Goal: Book appointment/travel/reservation

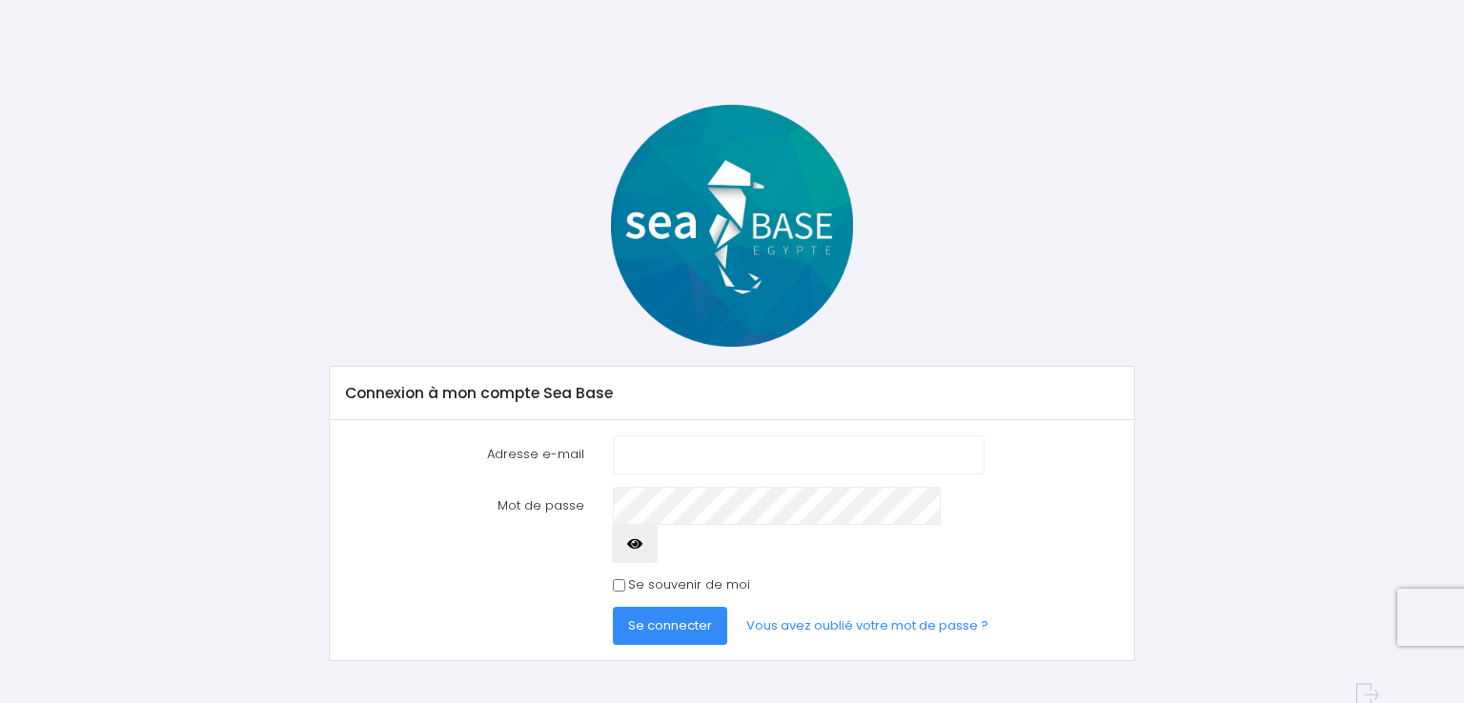
click at [717, 455] on input "Adresse e-mail" at bounding box center [799, 454] width 372 height 38
type input "foxelec83@gmail.com"
click at [642, 544] on icon "button" at bounding box center [634, 544] width 15 height 0
click at [655, 616] on span "Se connecter" at bounding box center [670, 625] width 84 height 18
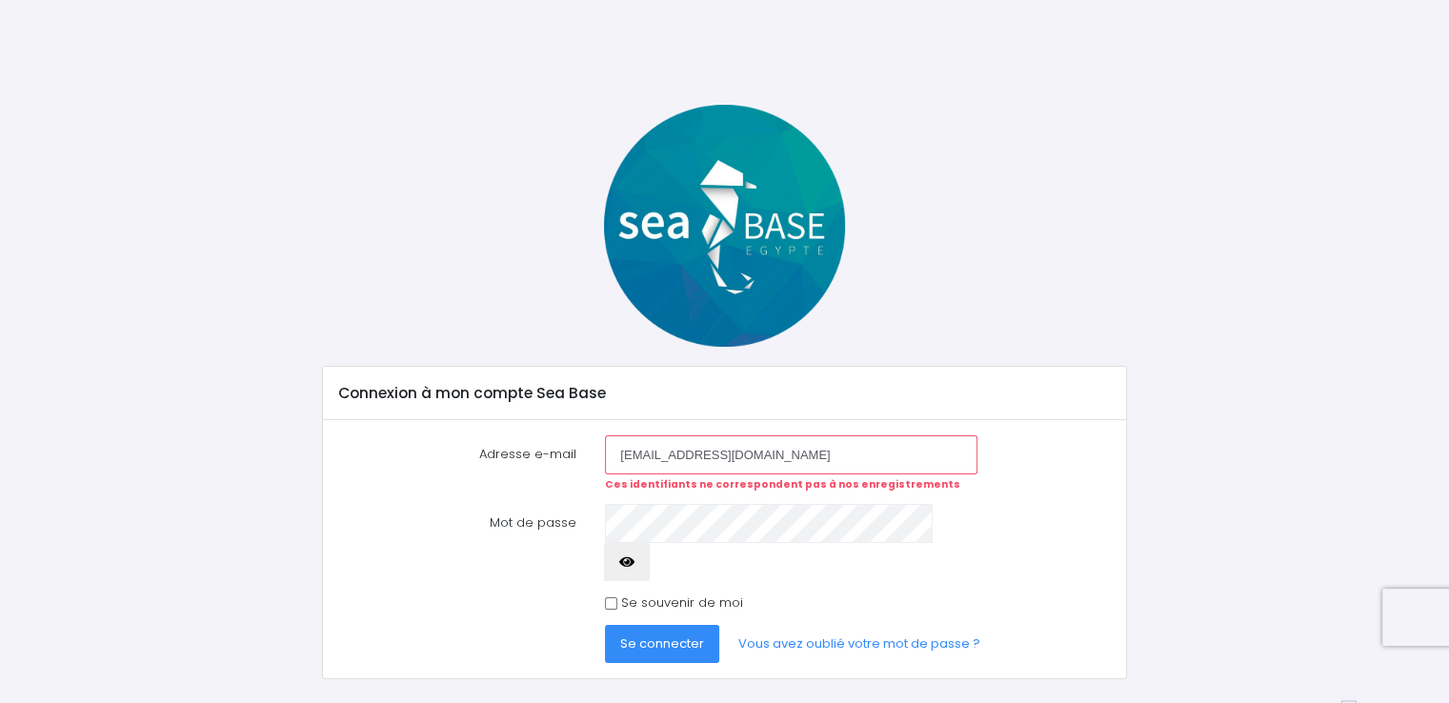
click at [666, 635] on span "Se connecter" at bounding box center [662, 644] width 84 height 18
click at [903, 625] on link "Vous avez oublié votre mot de passe ?" at bounding box center [859, 644] width 273 height 38
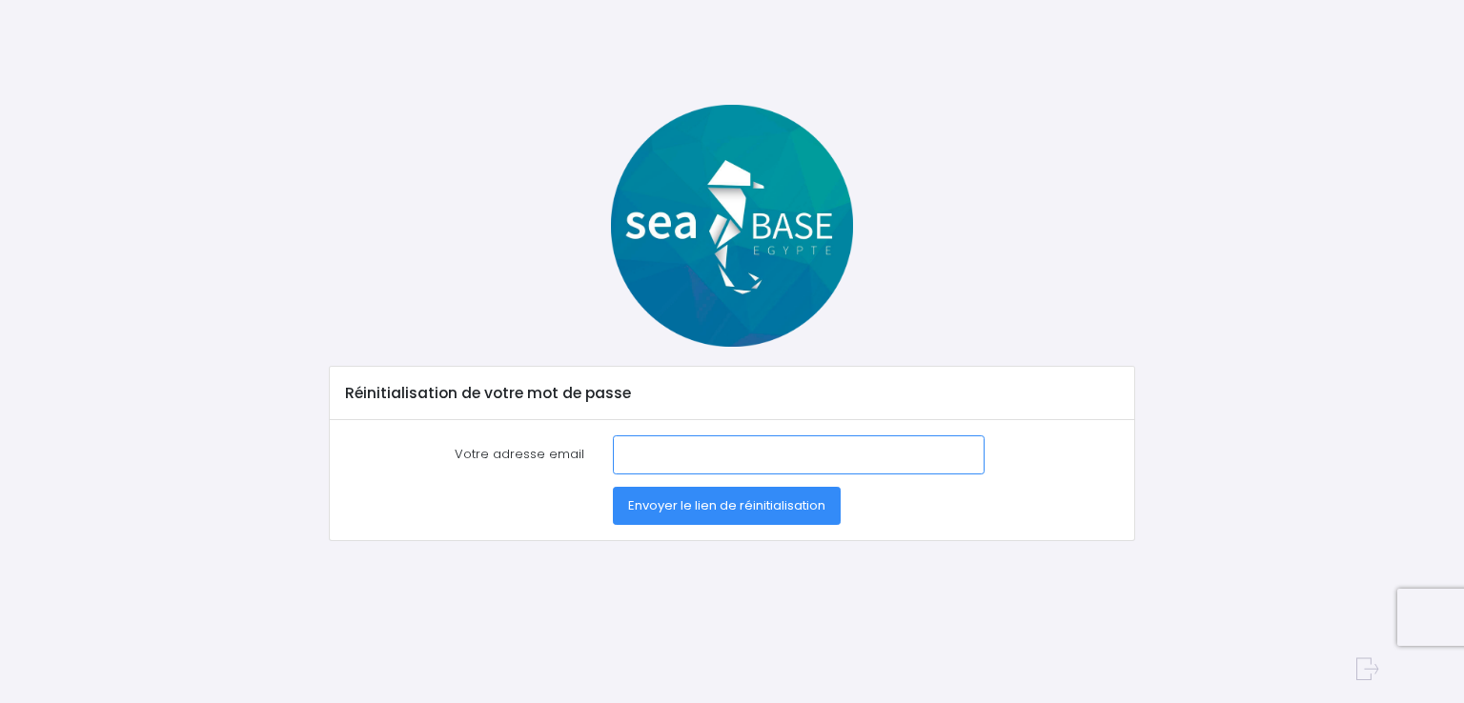
click at [642, 447] on input "Votre adresse email" at bounding box center [799, 454] width 372 height 38
type input "[EMAIL_ADDRESS][DOMAIN_NAME]"
click at [788, 508] on span "Envoyer le lien de réinitialisation" at bounding box center [726, 505] width 197 height 18
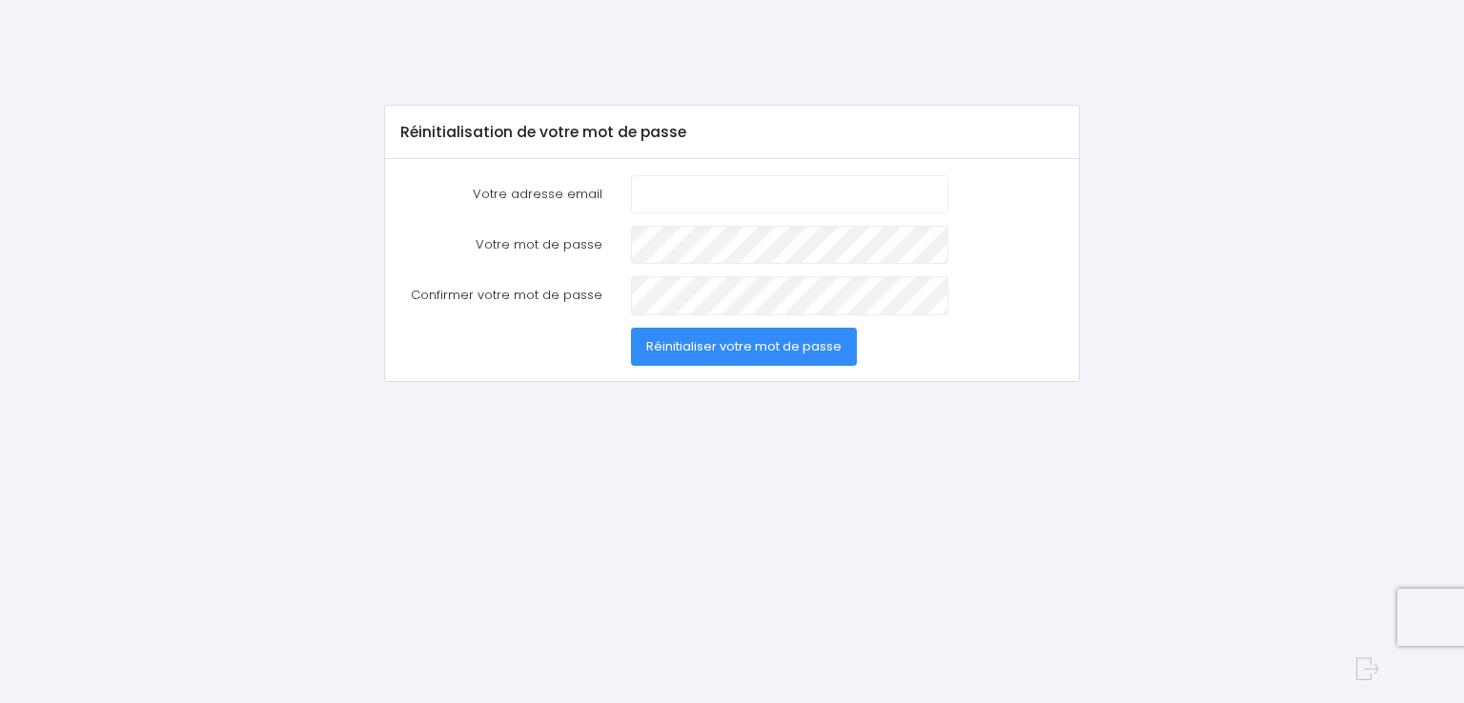
click at [697, 199] on input "Votre adresse email" at bounding box center [789, 194] width 317 height 38
type input "[EMAIL_ADDRESS][DOMAIN_NAME]"
click at [705, 345] on span "Réinitialiser votre mot de passe" at bounding box center [743, 346] width 195 height 18
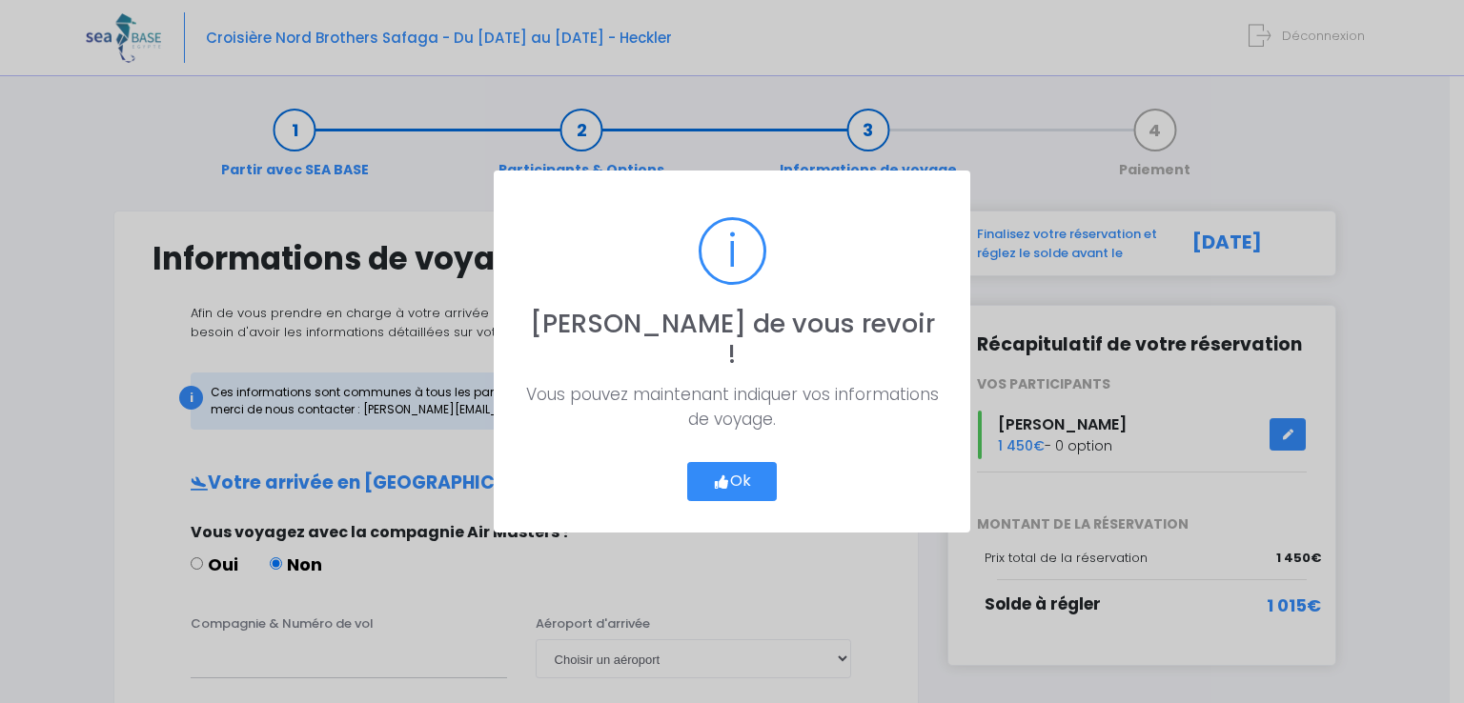
click at [752, 462] on button "Ok" at bounding box center [732, 482] width 90 height 40
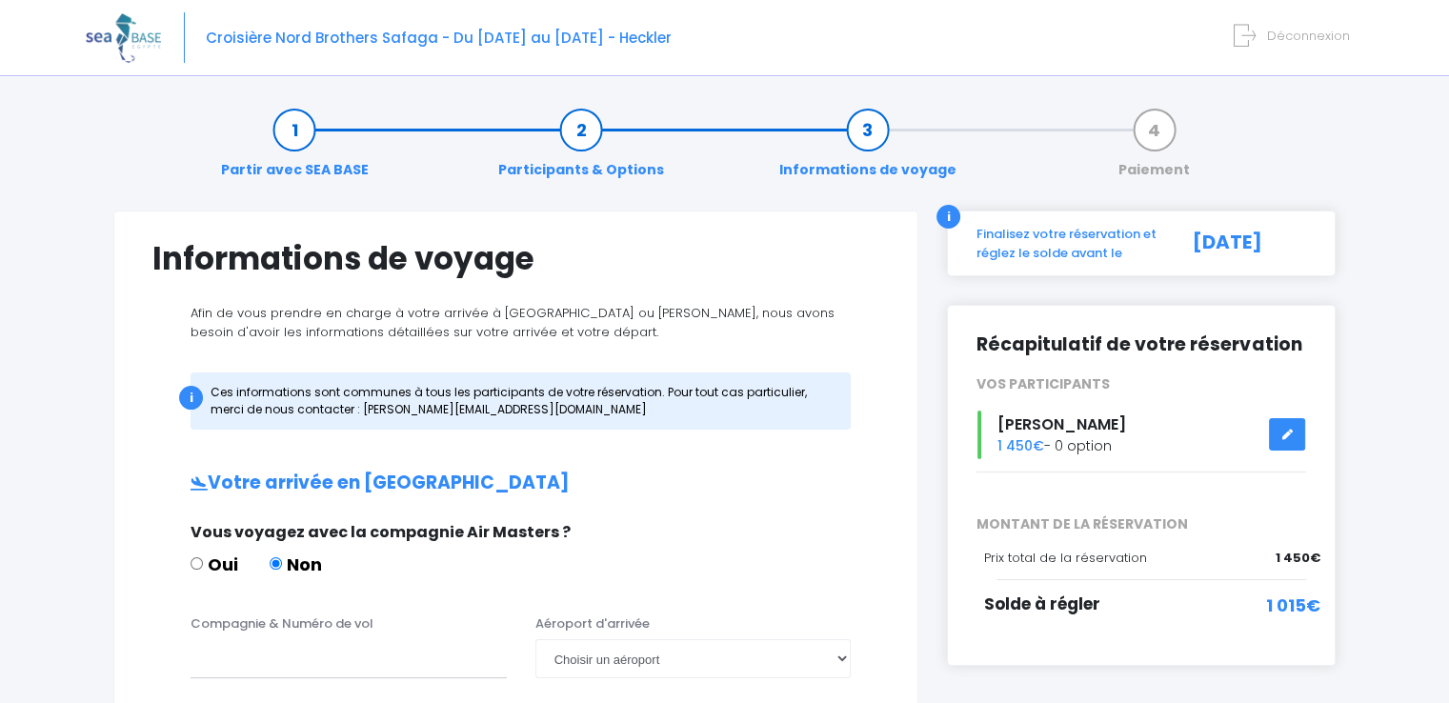
click at [1284, 434] on icon at bounding box center [1287, 434] width 13 height 0
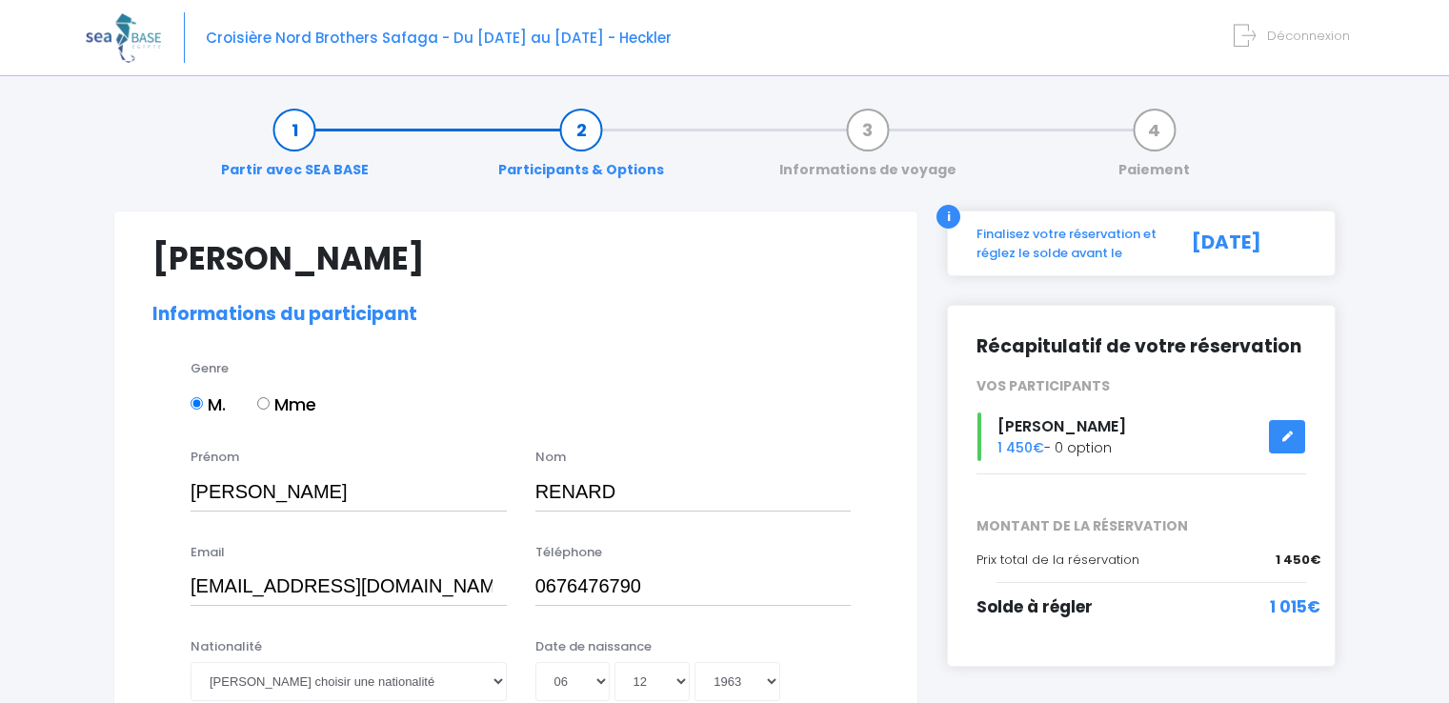
select select "N2"
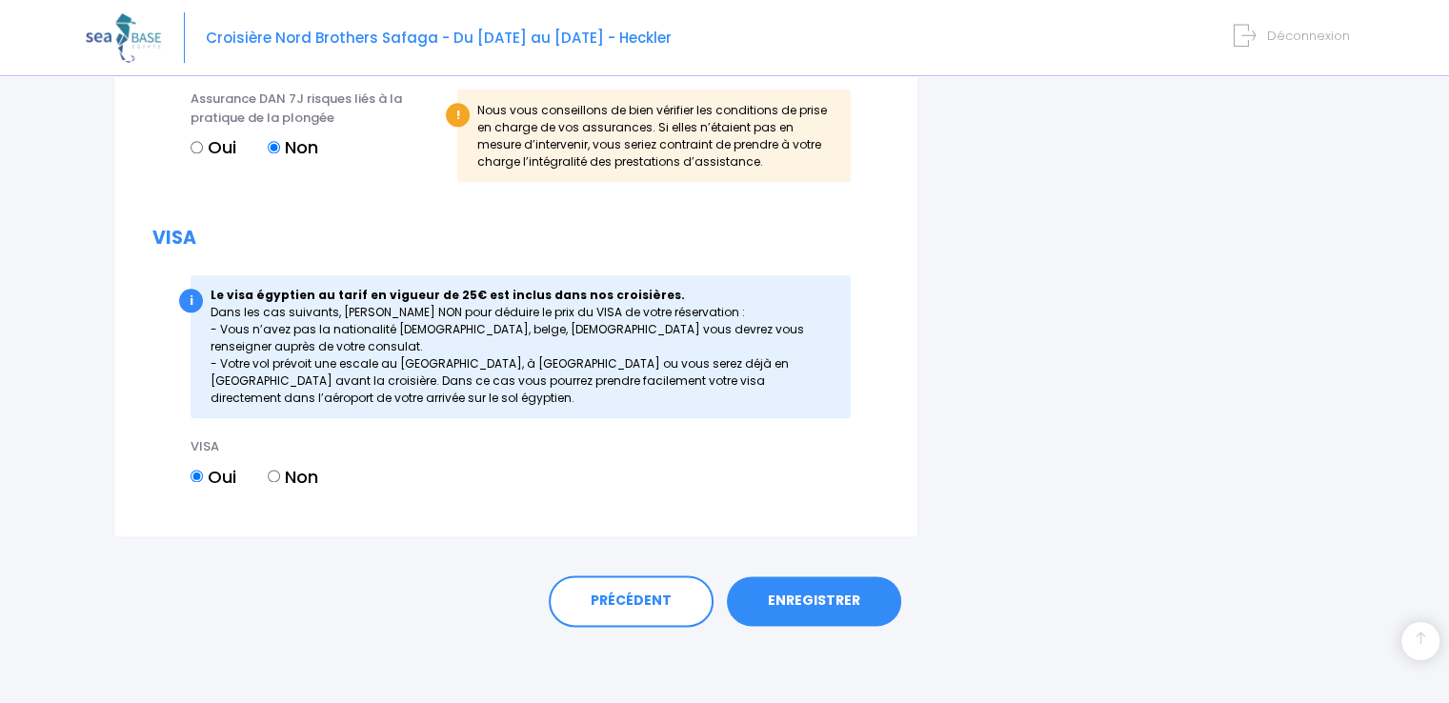
scroll to position [2272, 0]
click at [817, 599] on link "ENREGISTRER" at bounding box center [814, 601] width 174 height 50
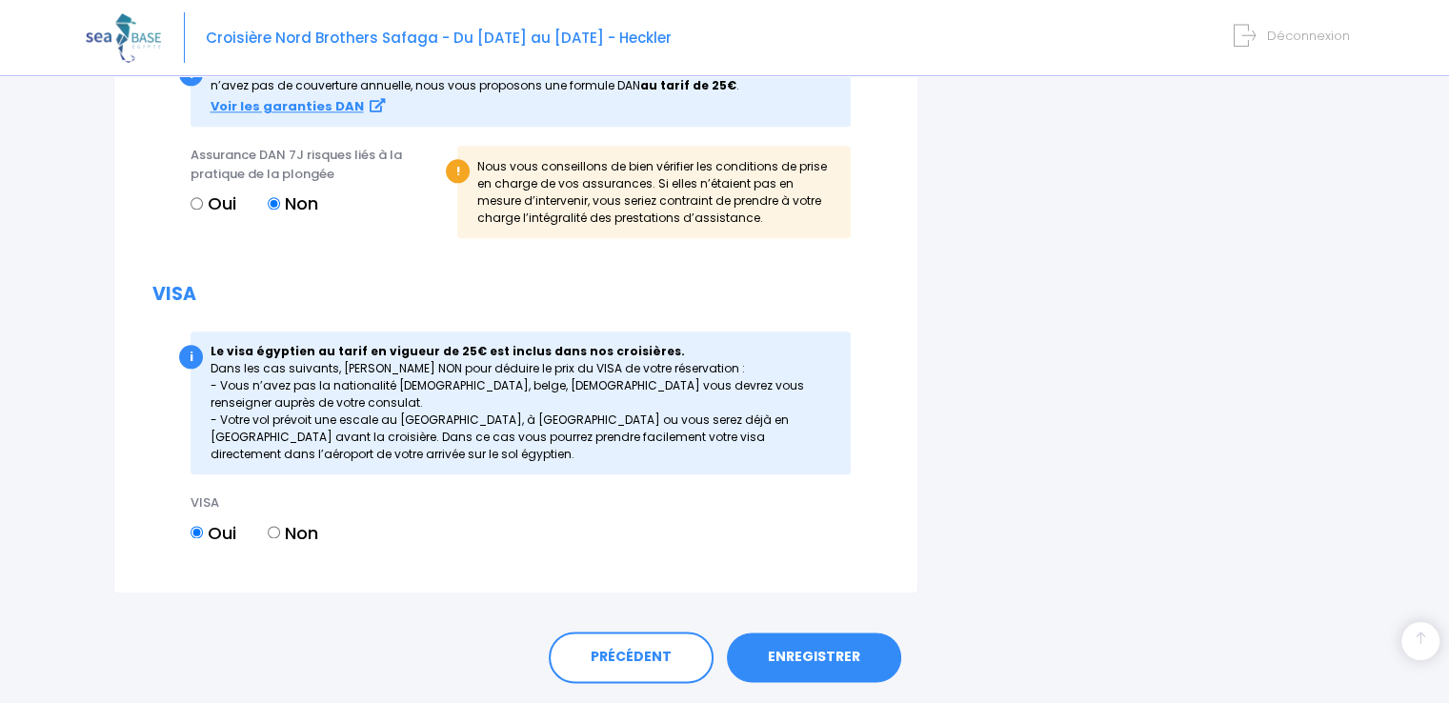
click at [817, 599] on div "PRÉCÉDENT ENREGISTRER" at bounding box center [724, 653] width 1222 height 118
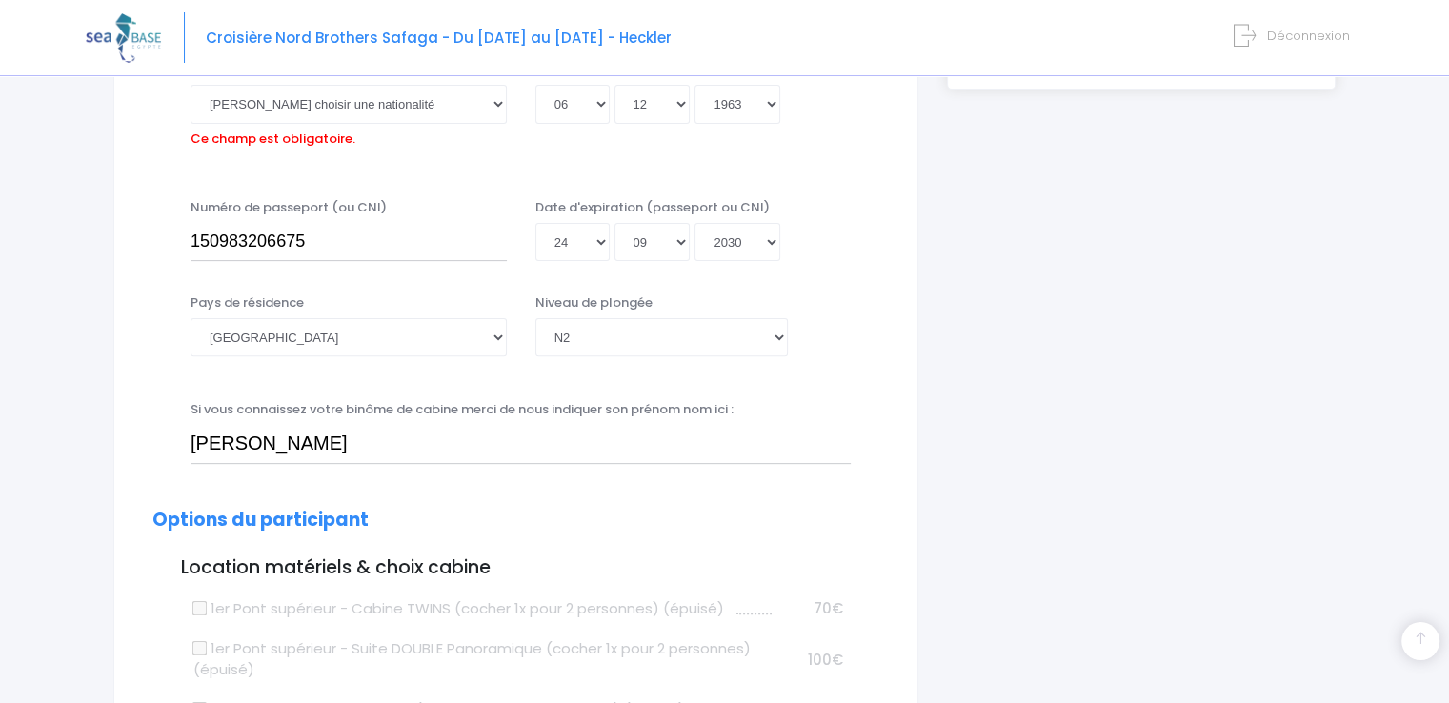
scroll to position [472, 0]
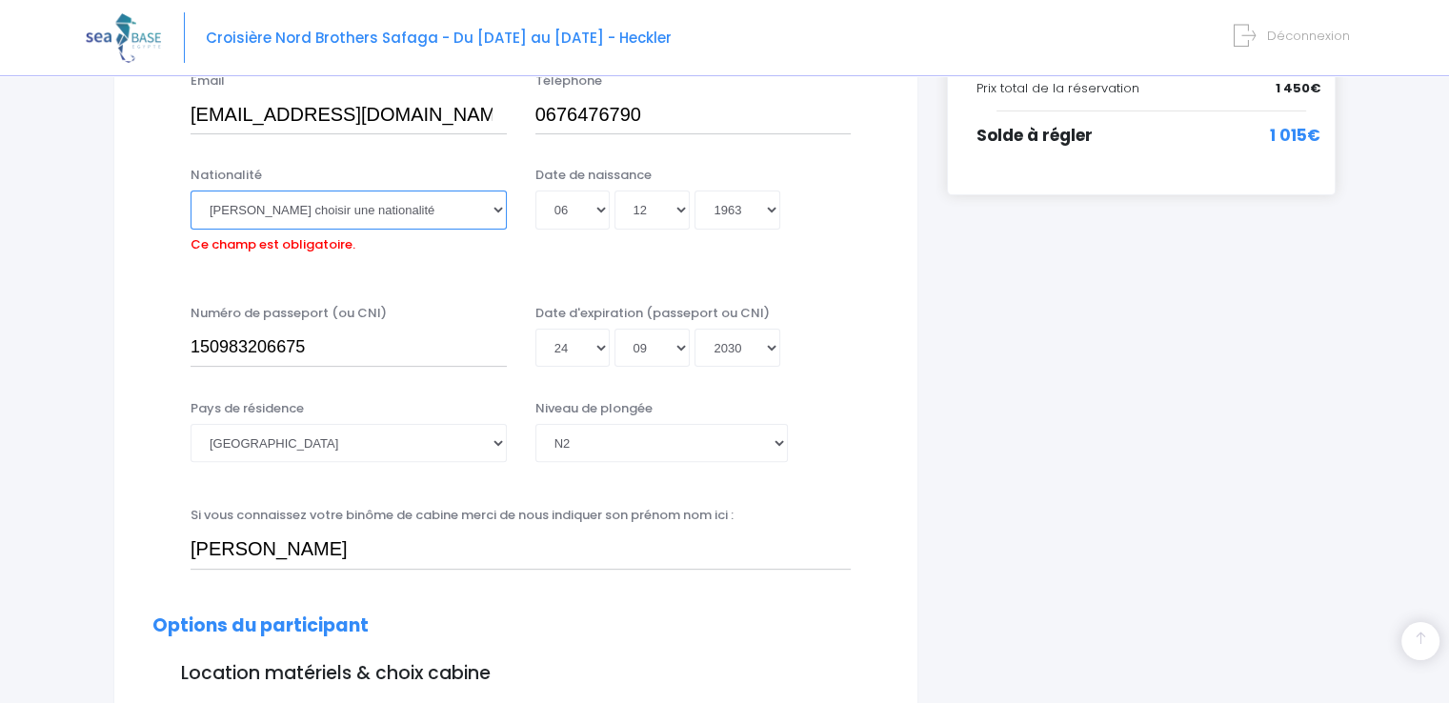
click at [498, 214] on select "Veuillez choisir une nationalité Afghane Albanaise Algerienne Allemande America…" at bounding box center [349, 210] width 316 height 38
select select "Française"
click at [191, 191] on select "Veuillez choisir une nationalité Afghane Albanaise Algerienne Allemande America…" at bounding box center [349, 210] width 316 height 38
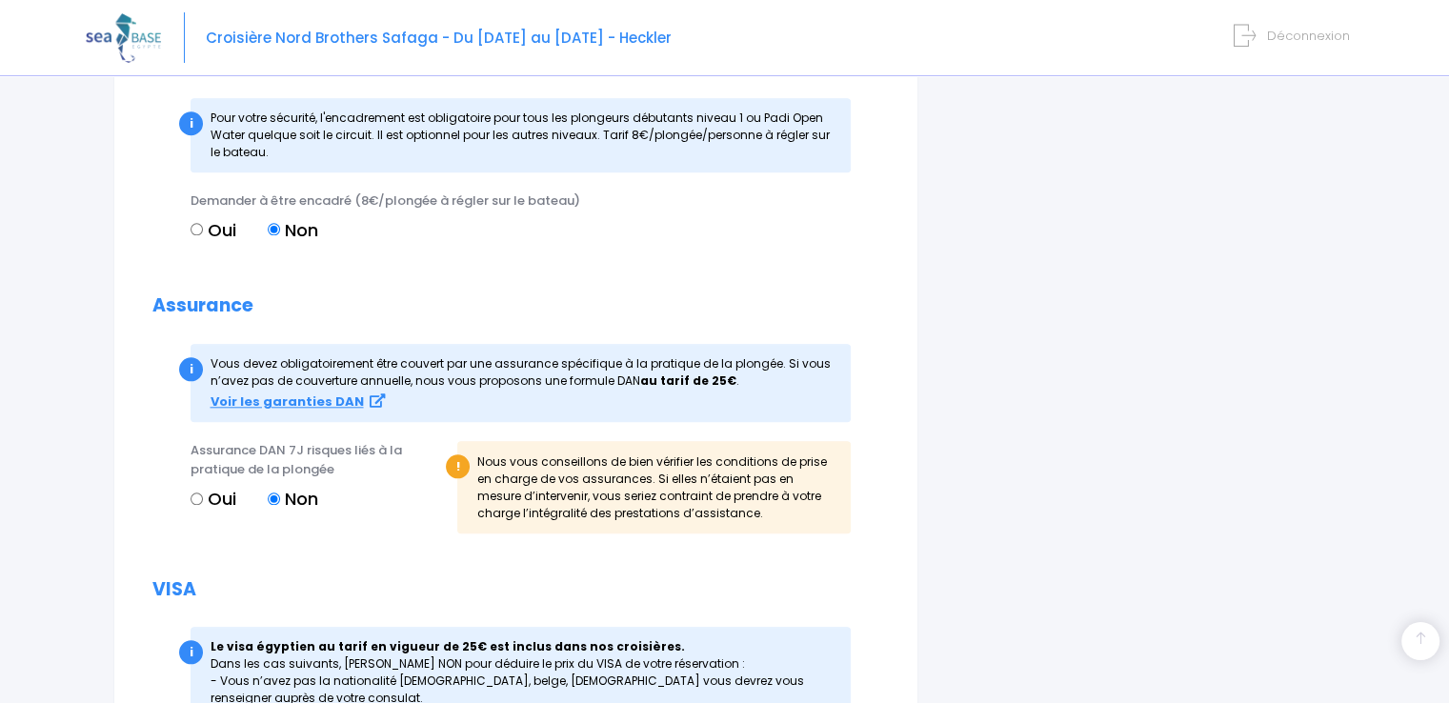
scroll to position [2272, 0]
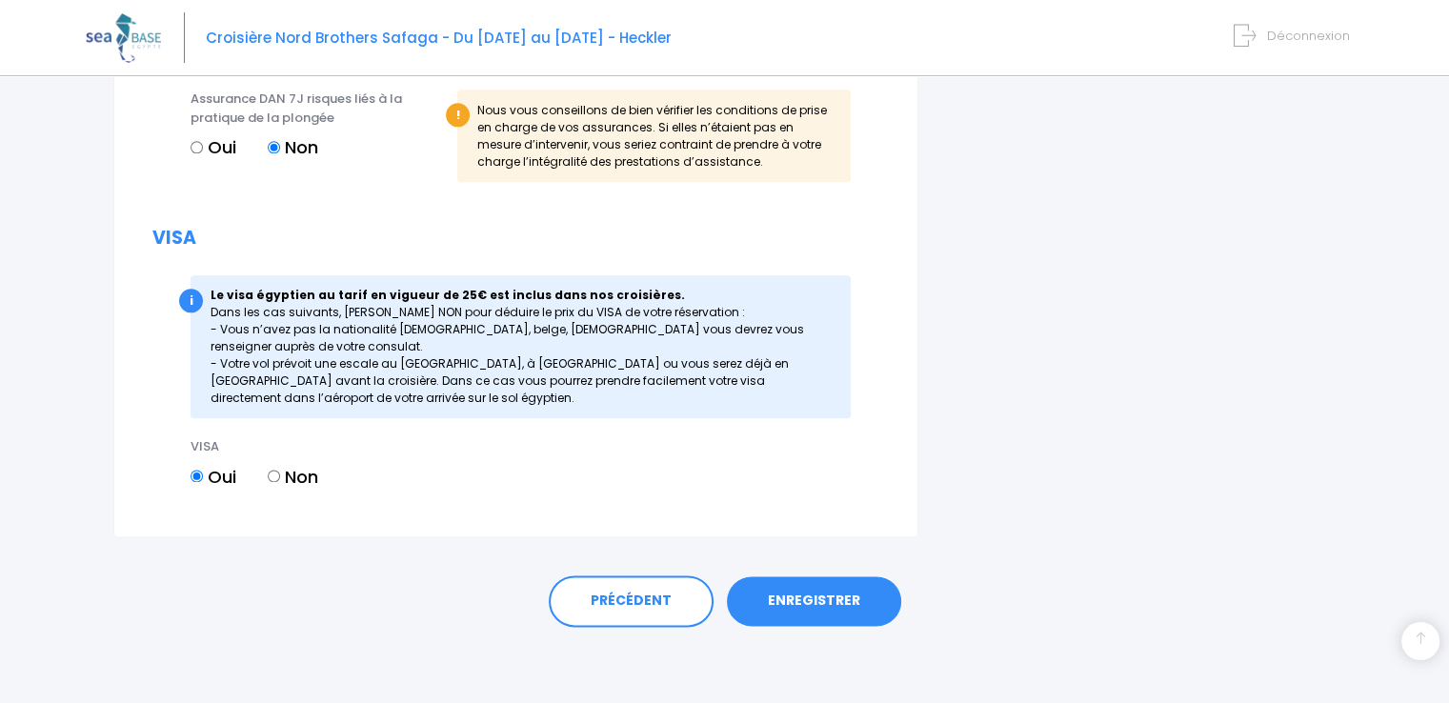
click at [810, 612] on link "ENREGISTRER" at bounding box center [814, 601] width 174 height 50
click at [812, 597] on link "ENREGISTRER" at bounding box center [814, 601] width 174 height 50
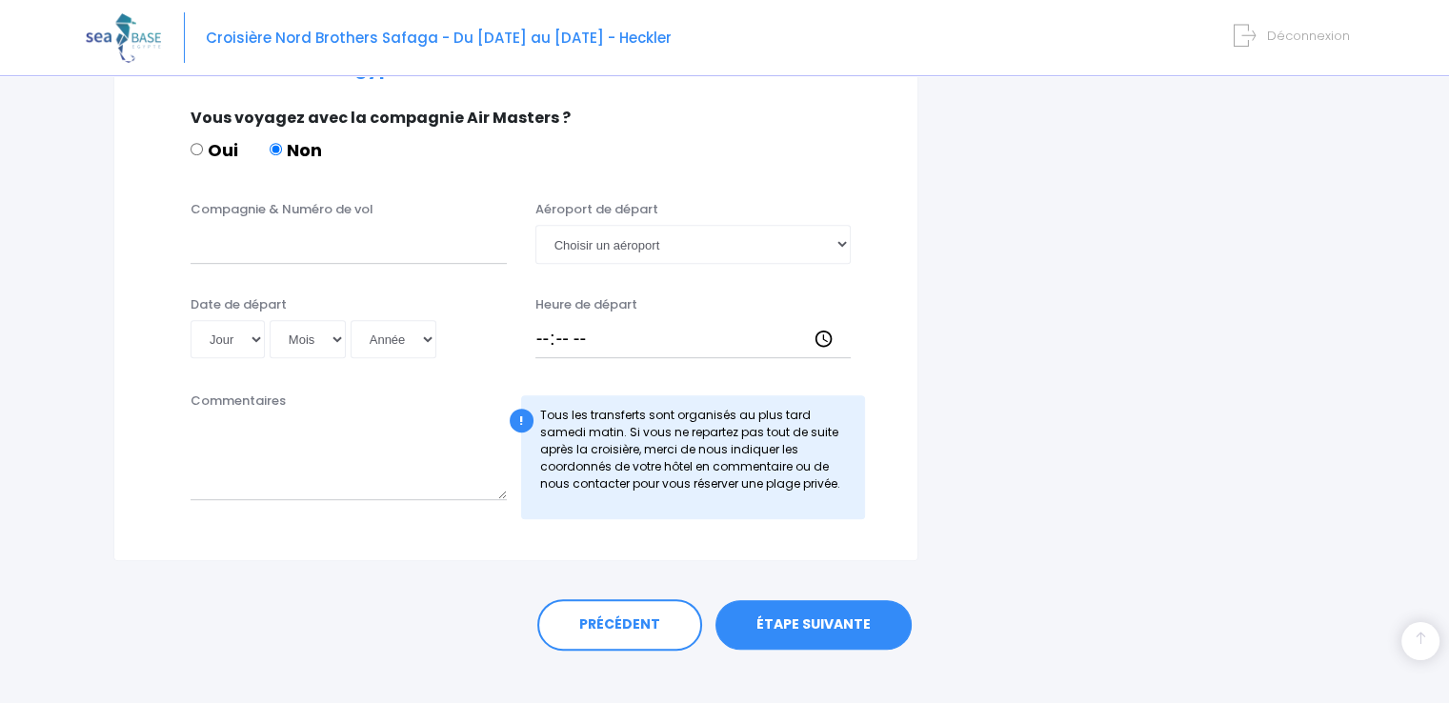
scroll to position [953, 0]
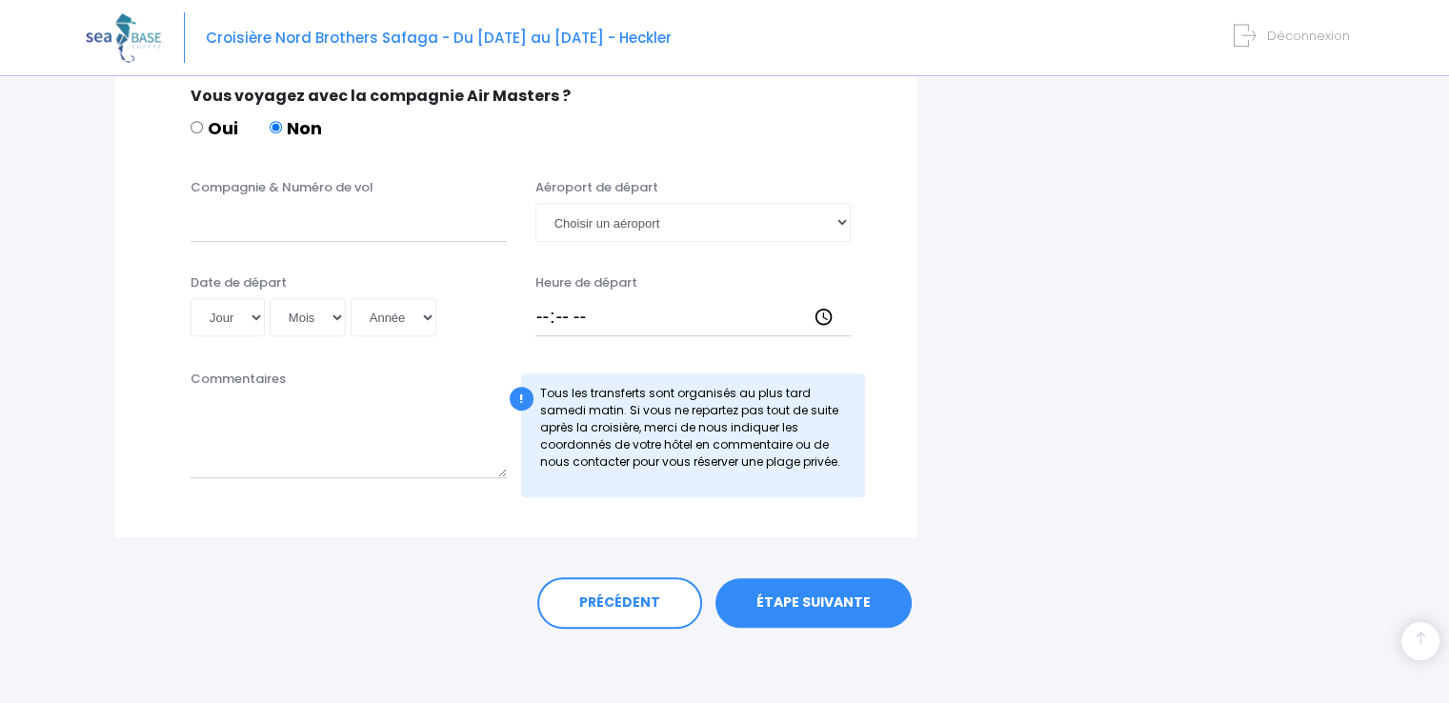
click at [866, 613] on link "ÉTAPE SUIVANTE" at bounding box center [814, 603] width 196 height 50
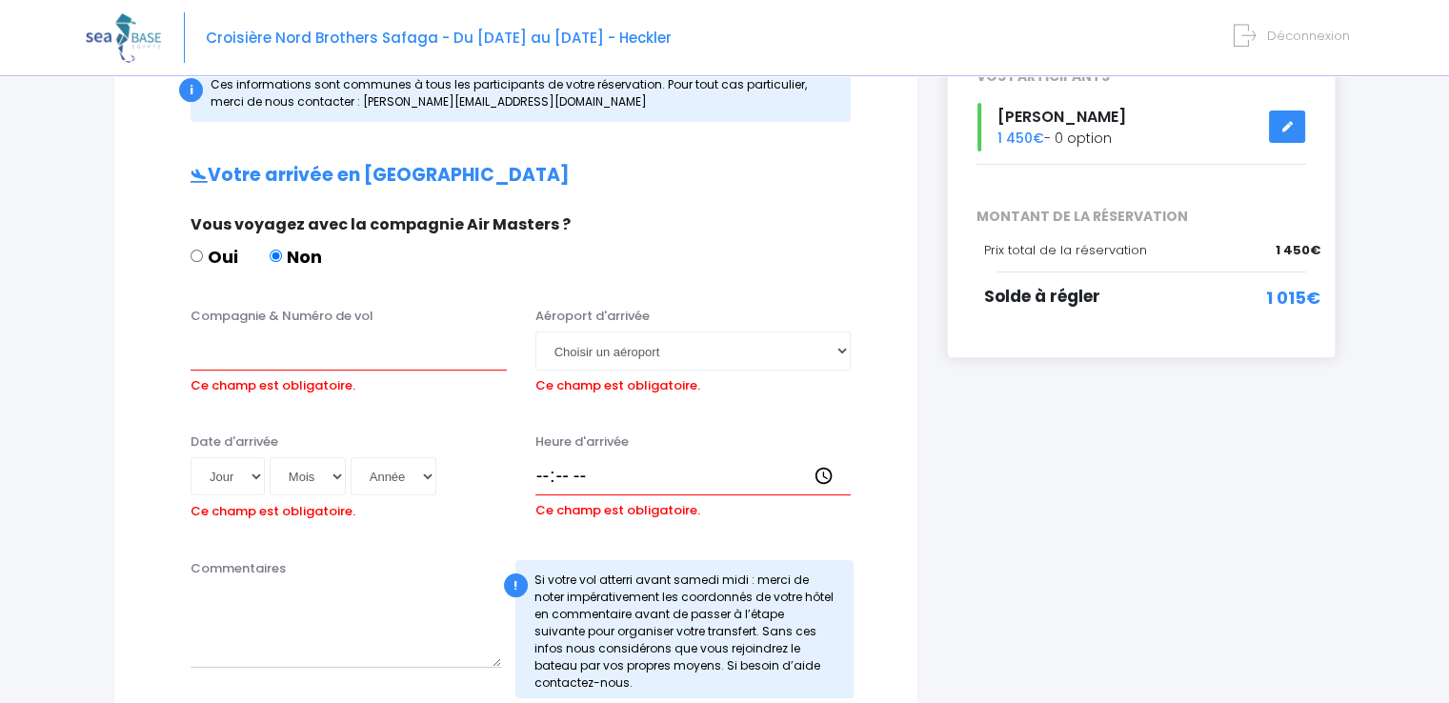
scroll to position [163, 0]
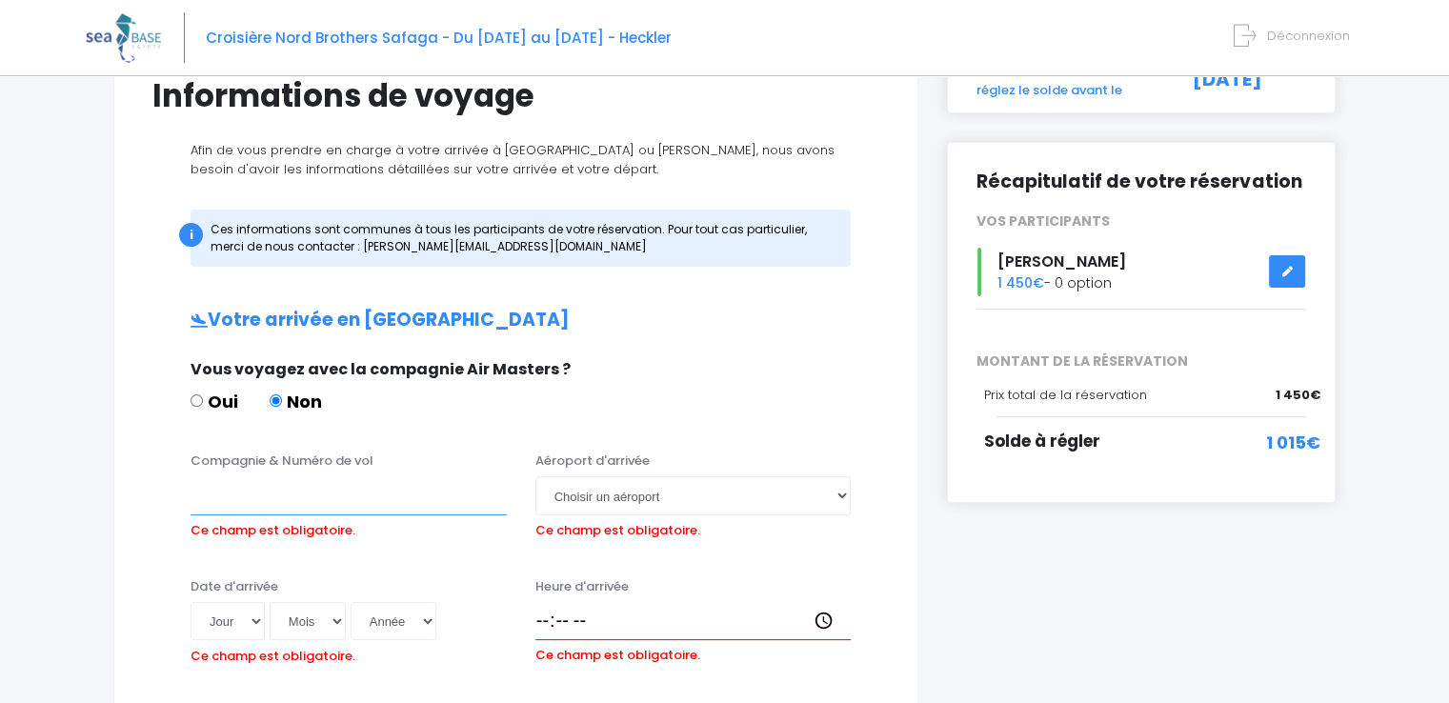
click at [286, 495] on input "Compagnie & Numéro de vol" at bounding box center [349, 495] width 316 height 38
click at [263, 495] on input "Compagnie & Numéro de vol" at bounding box center [349, 495] width 316 height 38
type input "p"
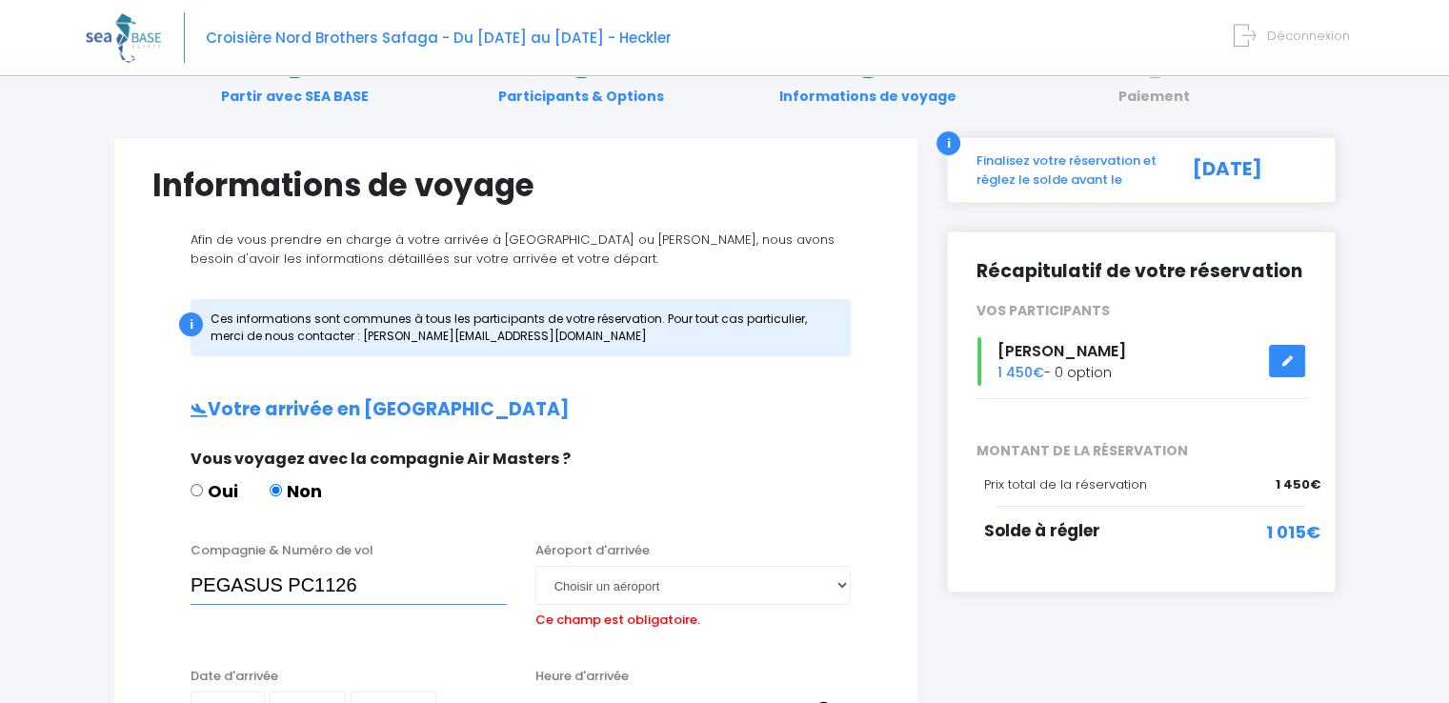
scroll to position [191, 0]
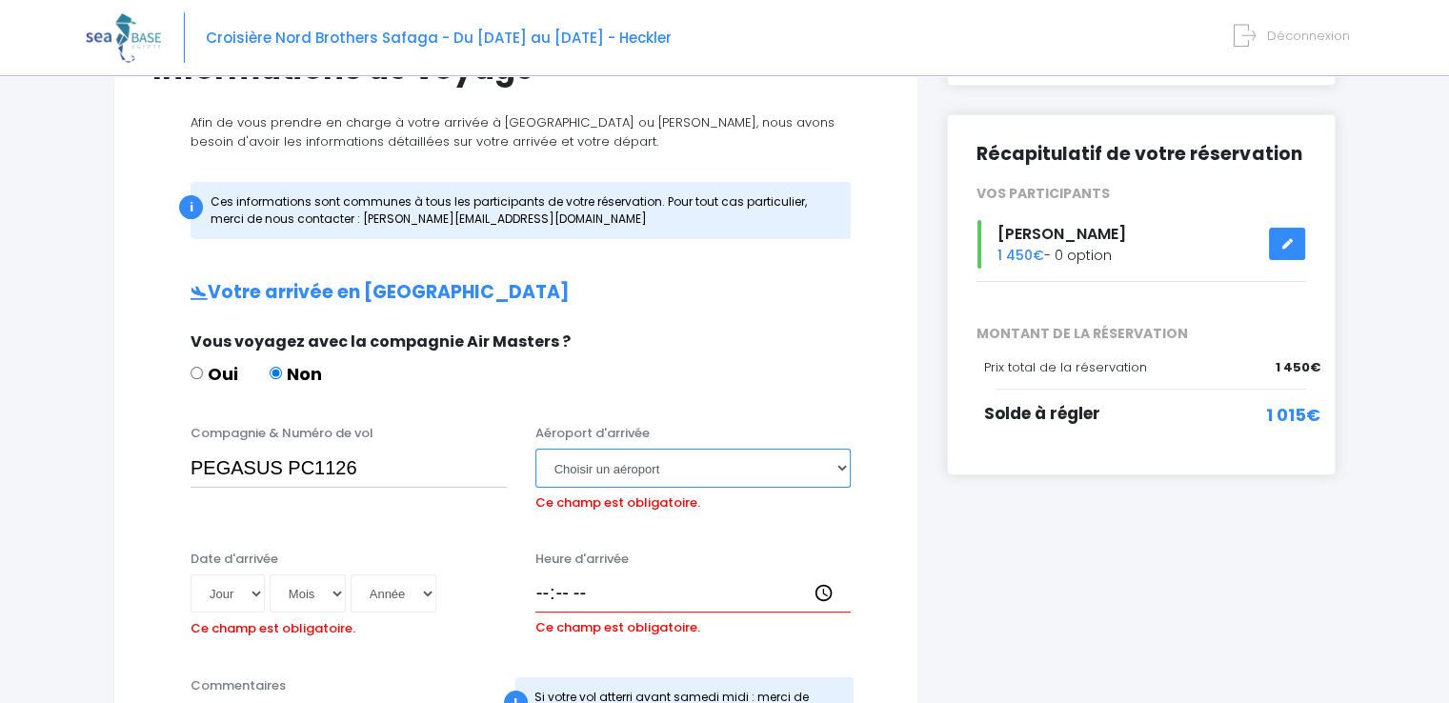
click at [837, 467] on select "Choisir un aéroport Hurghada Marsa Alam" at bounding box center [693, 468] width 316 height 38
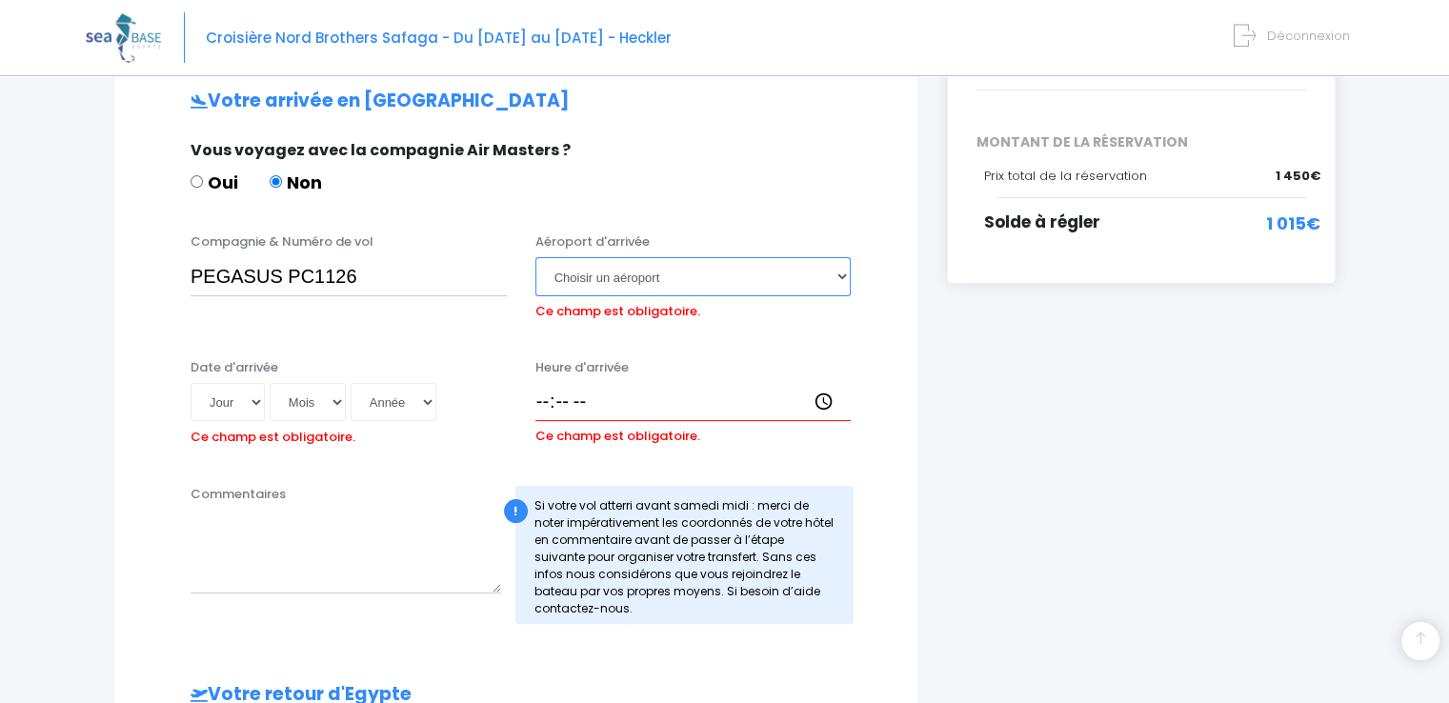
scroll to position [381, 0]
click at [395, 287] on input "PEGASUS PC1126" at bounding box center [349, 277] width 316 height 38
type input "PEGASUS PC620"
click at [802, 282] on select "Choisir un aéroport Hurghada Marsa Alam" at bounding box center [693, 277] width 316 height 38
select select "Hurghada"
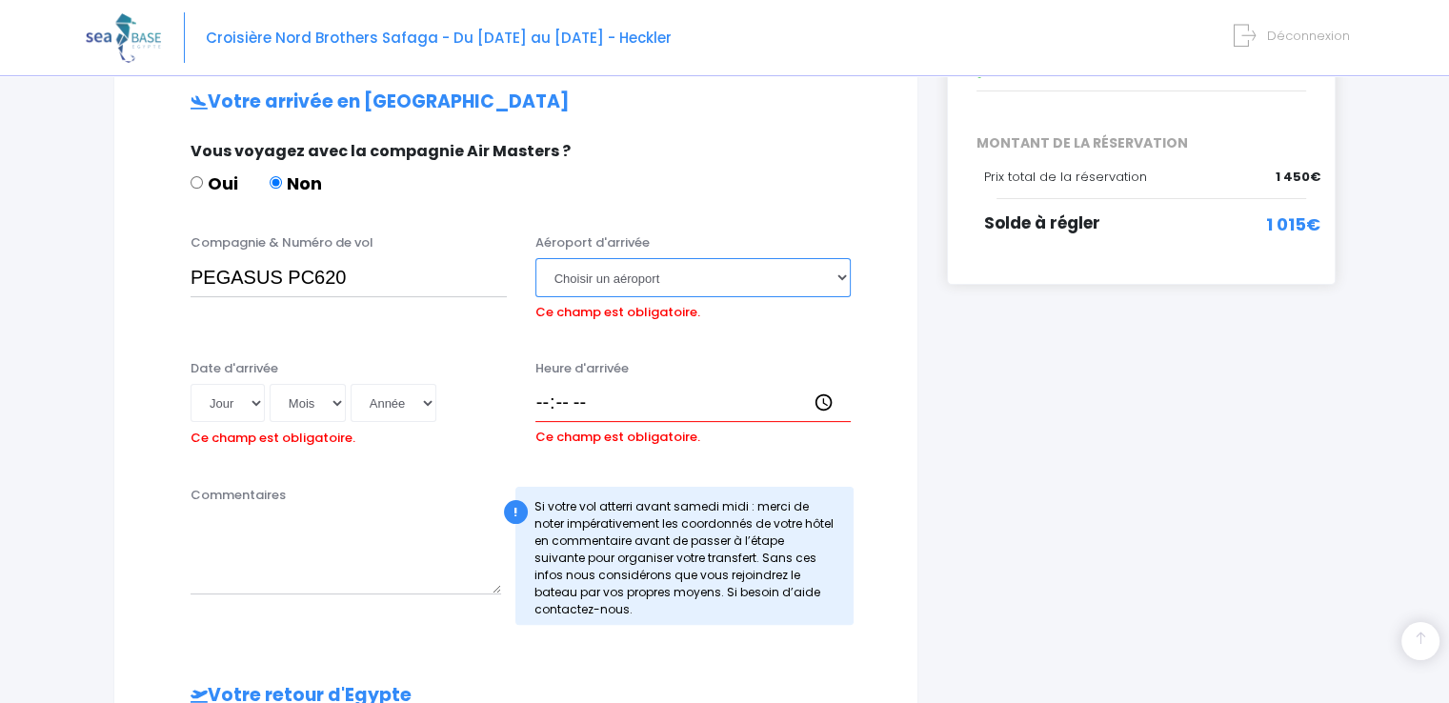
click at [535, 258] on select "Choisir un aéroport Hurghada Marsa Alam" at bounding box center [693, 277] width 316 height 38
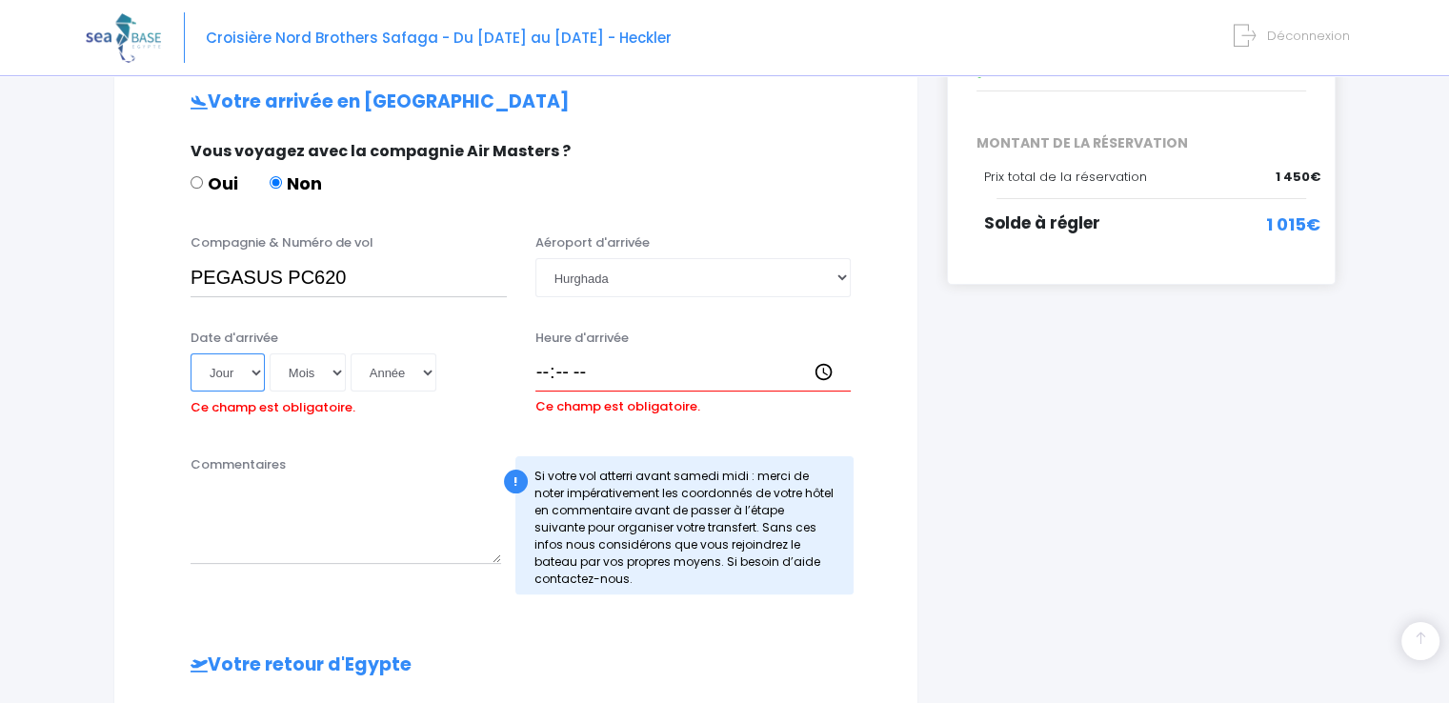
click at [253, 375] on select "Jour 01 02 03 04 05 06 07 08 09 10 11 12 13 14 15 16 17 18 19 20 21 22 23 24 25…" at bounding box center [228, 373] width 74 height 38
click at [191, 354] on select "Jour 01 02 03 04 05 06 07 08 09 10 11 12 13 14 15 16 17 18 19 20 21 22 23 24 25…" at bounding box center [228, 373] width 74 height 38
click at [253, 370] on select "Jour 01 02 03 04 05 06 07 08 09 10 11 12 13 14 15 16 17 18 19 20 21 22 23 24 25…" at bounding box center [228, 373] width 74 height 38
select select "22"
click at [191, 354] on select "Jour 01 02 03 04 05 06 07 08 09 10 11 12 13 14 15 16 17 18 19 20 21 22 23 24 25…" at bounding box center [228, 373] width 74 height 38
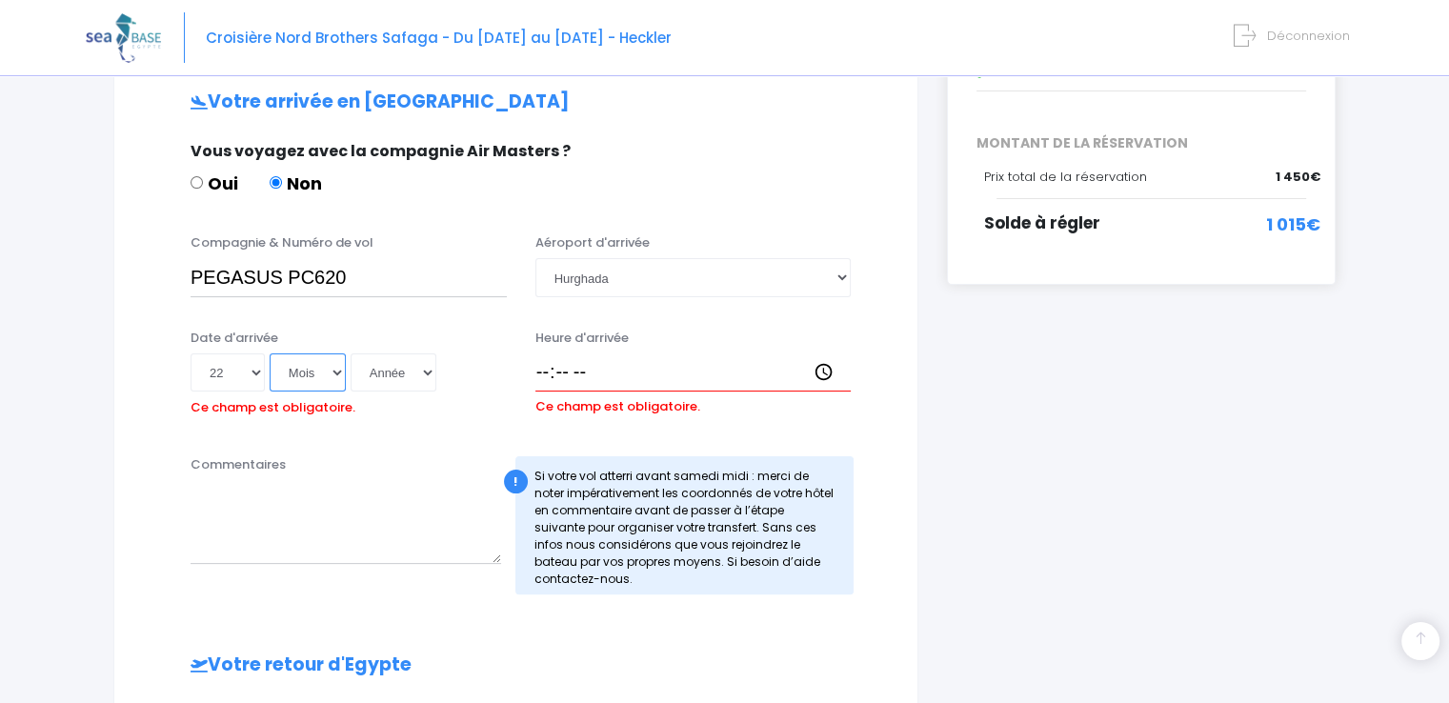
click at [339, 370] on select "Mois 01 02 03 04 05 06 07 08 09 10 11 12" at bounding box center [308, 373] width 76 height 38
select select "11"
click at [270, 354] on select "Mois 01 02 03 04 05 06 07 08 09 10 11 12" at bounding box center [308, 373] width 76 height 38
click at [420, 372] on select "Année 2045 2044 2043 2042 2041 2040 2039 2038 2037 2036 2035 2034 2033 2032 203…" at bounding box center [394, 373] width 86 height 38
select select "2025"
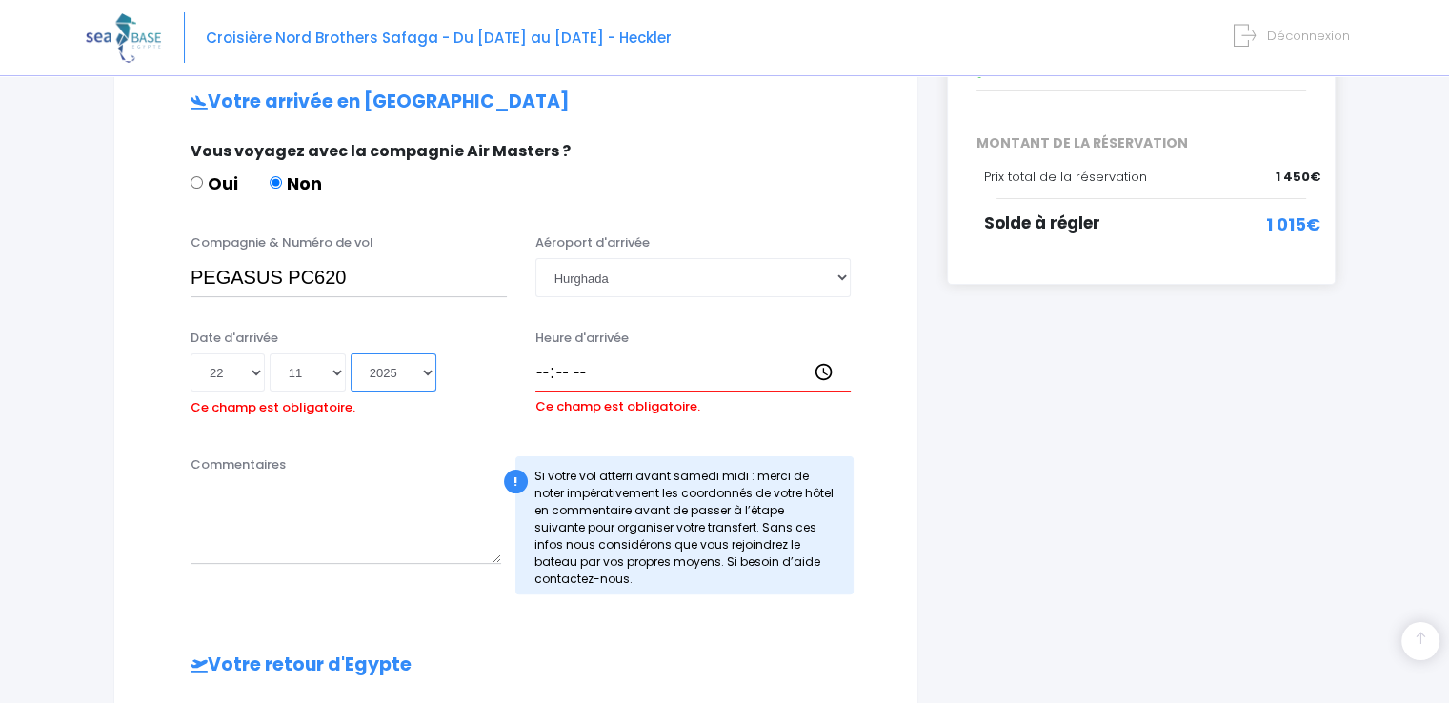
click at [351, 354] on select "Année 2045 2044 2043 2042 2041 2040 2039 2038 2037 2036 2035 2034 2033 2032 203…" at bounding box center [394, 373] width 86 height 38
type input "2025-11-22"
click at [548, 375] on input "Heure d'arrivée" at bounding box center [693, 373] width 316 height 38
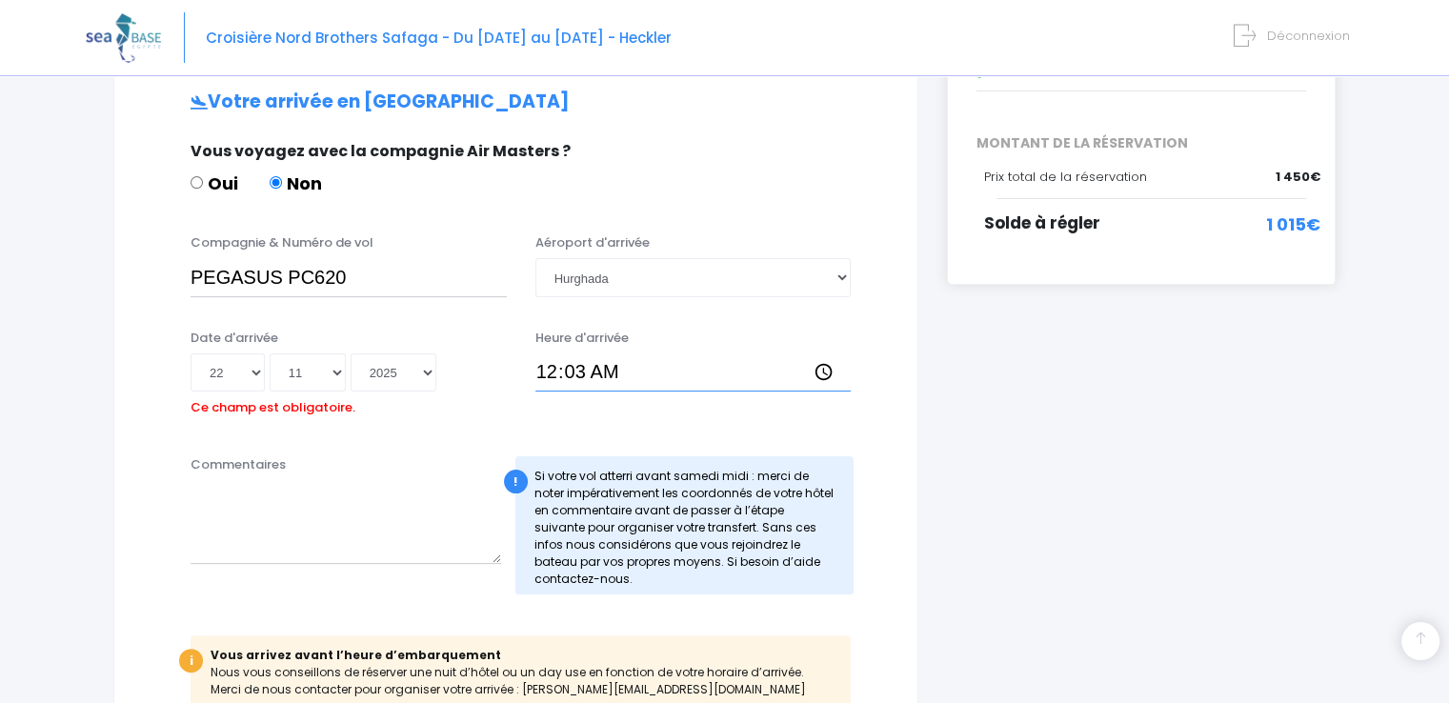
type input "00:30"
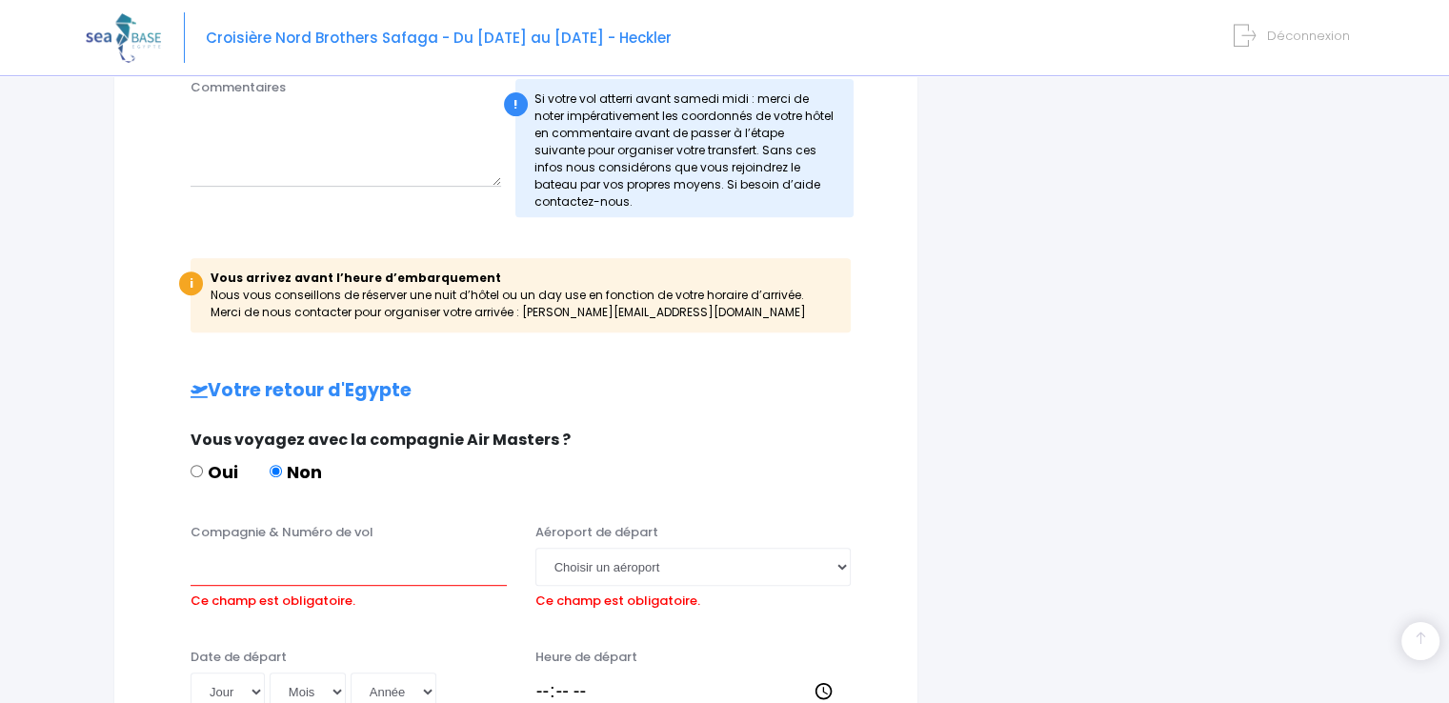
scroll to position [762, 0]
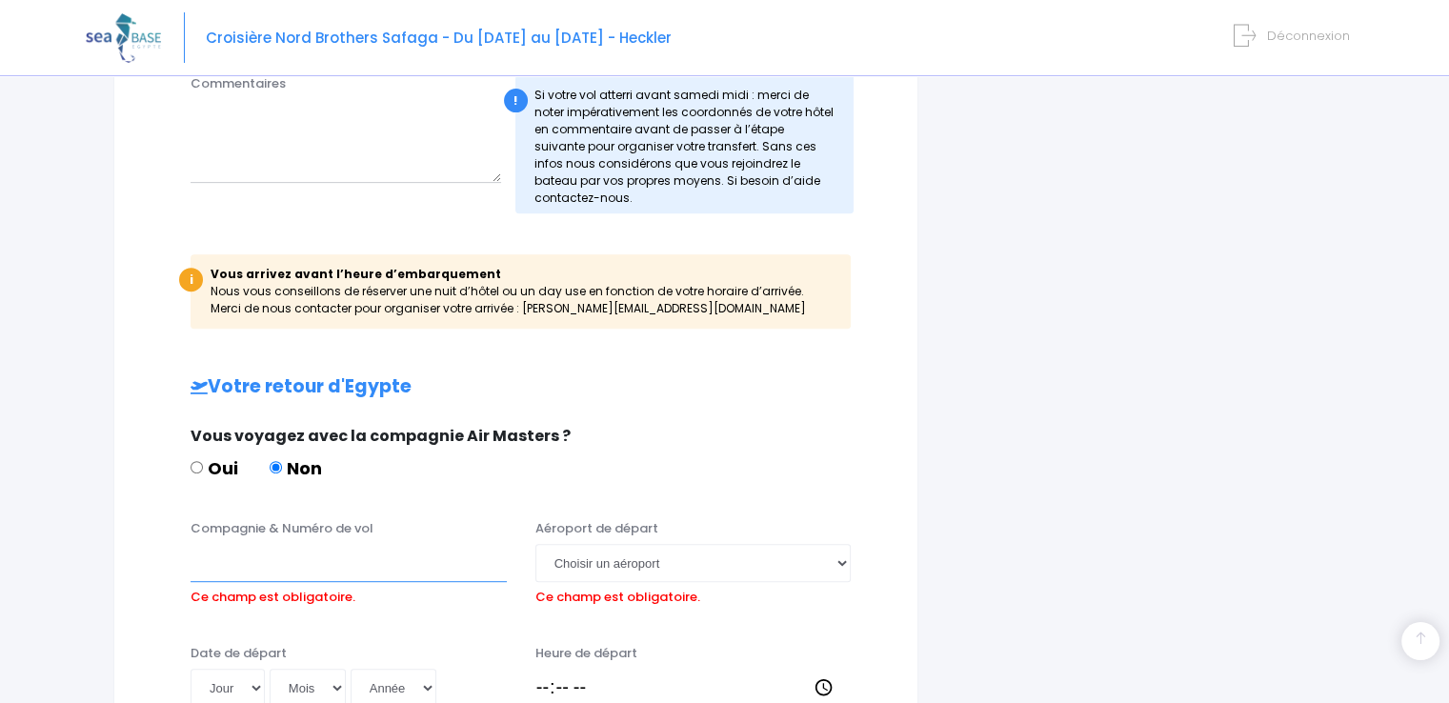
click at [358, 572] on input "Compagnie & Numéro de vol" at bounding box center [349, 563] width 316 height 38
type input "PEGASUS PC625"
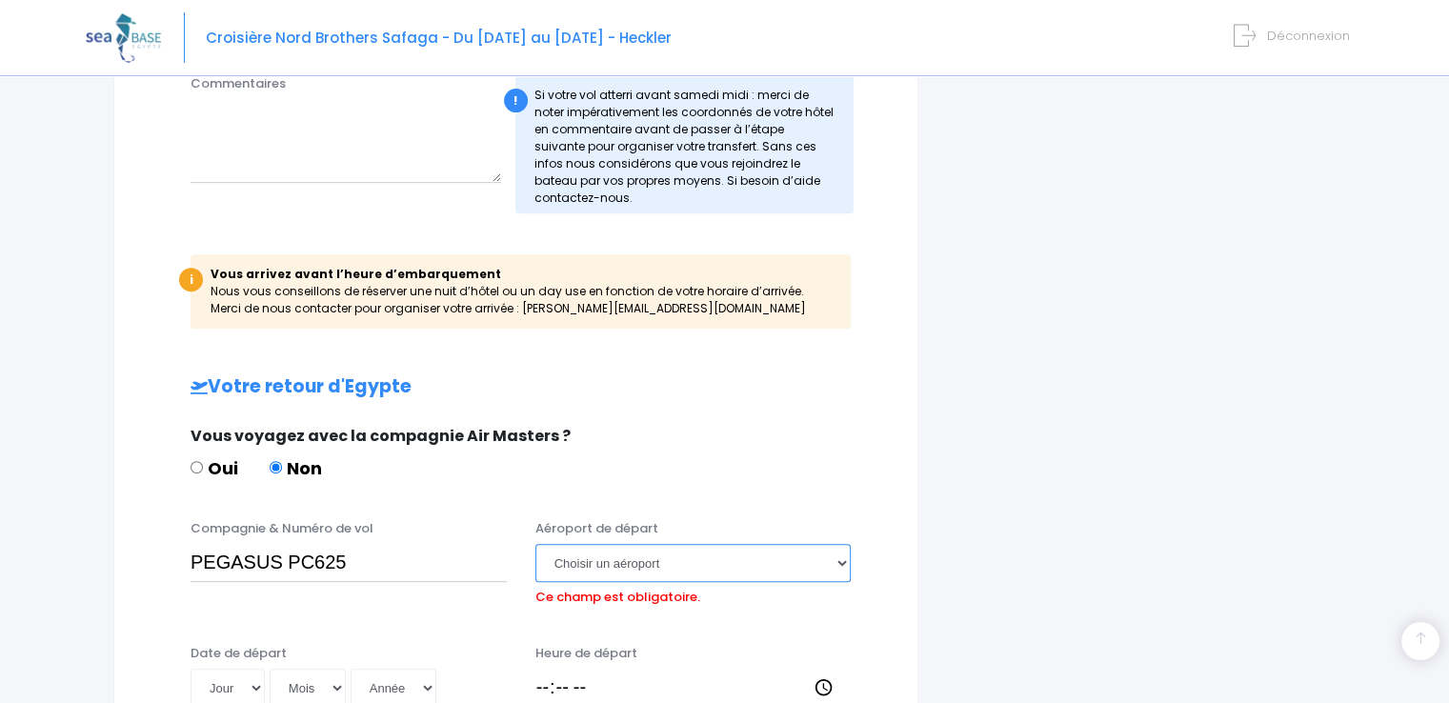
click at [842, 562] on select "Choisir un aéroport Hurghada Marsa Alam" at bounding box center [693, 563] width 316 height 38
select select "Hurghada"
click at [535, 544] on select "Choisir un aéroport Hurghada Marsa Alam" at bounding box center [693, 563] width 316 height 38
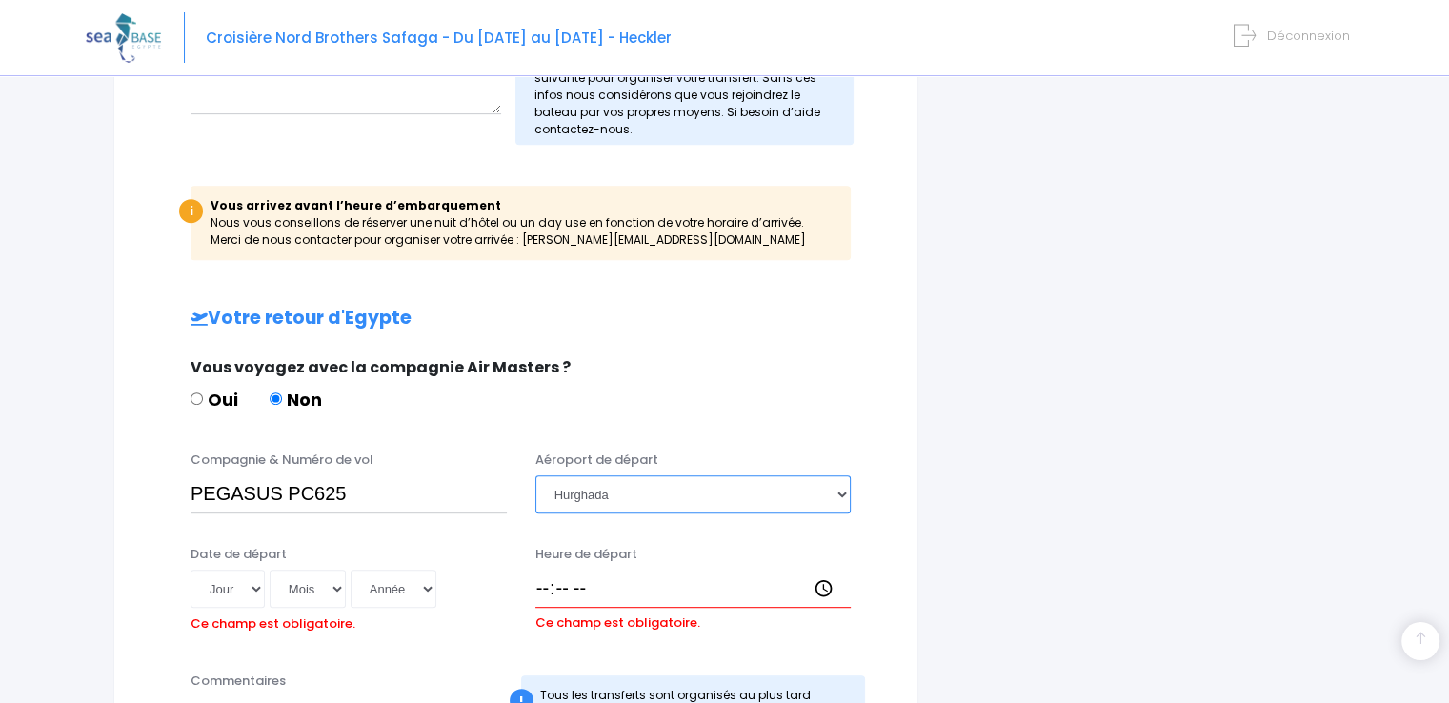
scroll to position [953, 0]
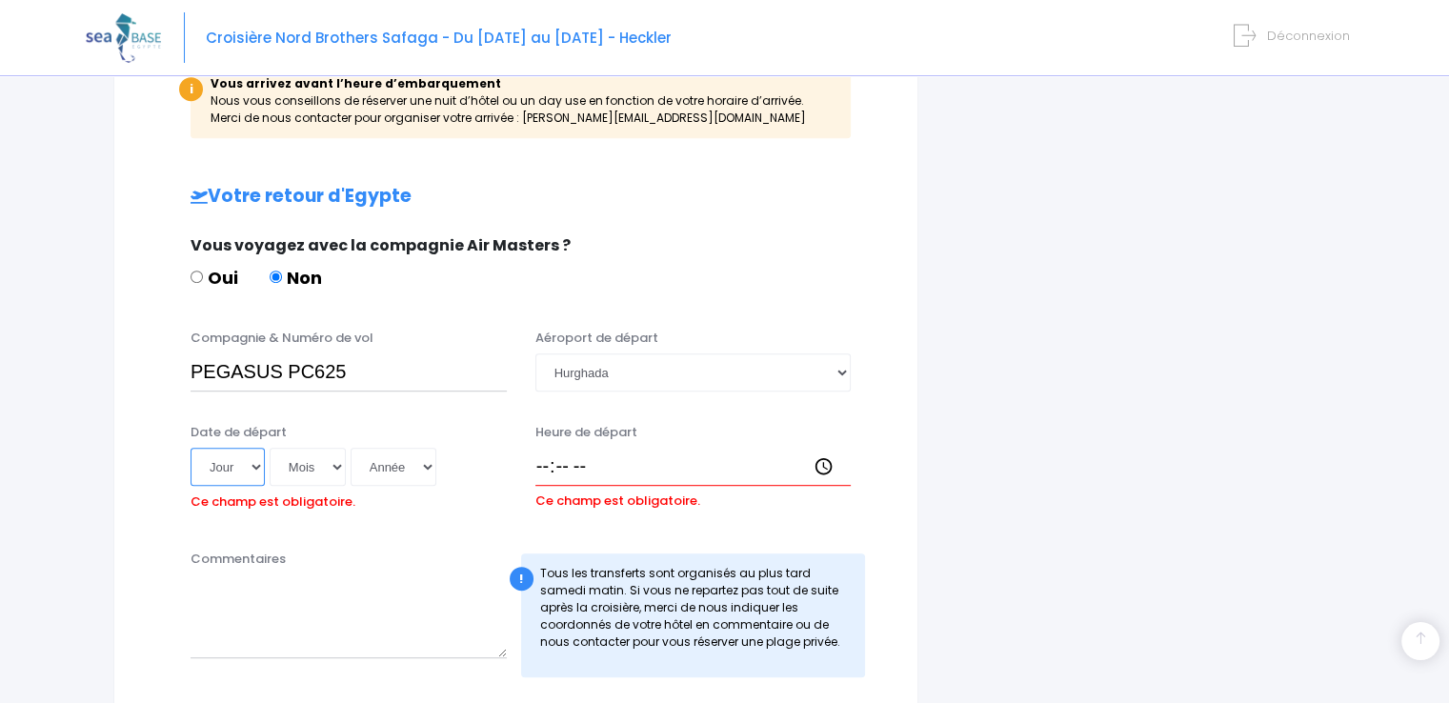
click at [257, 466] on select "Jour 01 02 03 04 05 06 07 08 09 10 11 12 13 14 15 16 17 18 19 20 21 22 23 24 25…" at bounding box center [228, 467] width 74 height 38
select select "29"
click at [191, 448] on select "Jour 01 02 03 04 05 06 07 08 09 10 11 12 13 14 15 16 17 18 19 20 21 22 23 24 25…" at bounding box center [228, 467] width 74 height 38
click at [331, 469] on select "Mois 01 02 03 04 05 06 07 08 09 10 11 12" at bounding box center [308, 467] width 76 height 38
select select "11"
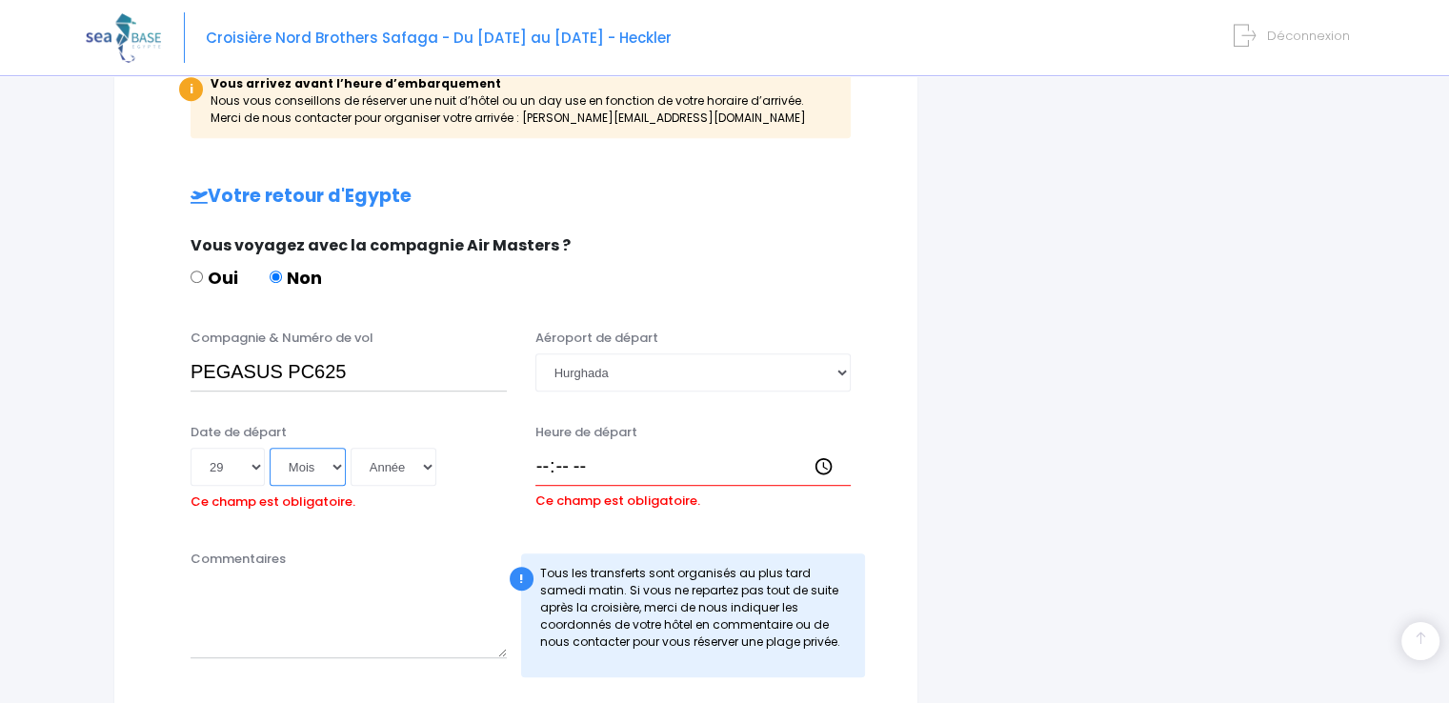
click at [270, 448] on select "Mois 01 02 03 04 05 06 07 08 09 10 11 12" at bounding box center [308, 467] width 76 height 38
click at [423, 468] on select "Année 2045 2044 2043 2042 2041 2040 2039 2038 2037 2036 2035 2034 2033 2032 203…" at bounding box center [394, 467] width 86 height 38
select select "2025"
click at [351, 448] on select "Année 2045 2044 2043 2042 2041 2040 2039 2038 2037 2036 2035 2034 2033 2032 203…" at bounding box center [394, 467] width 86 height 38
type input "[DATE]"
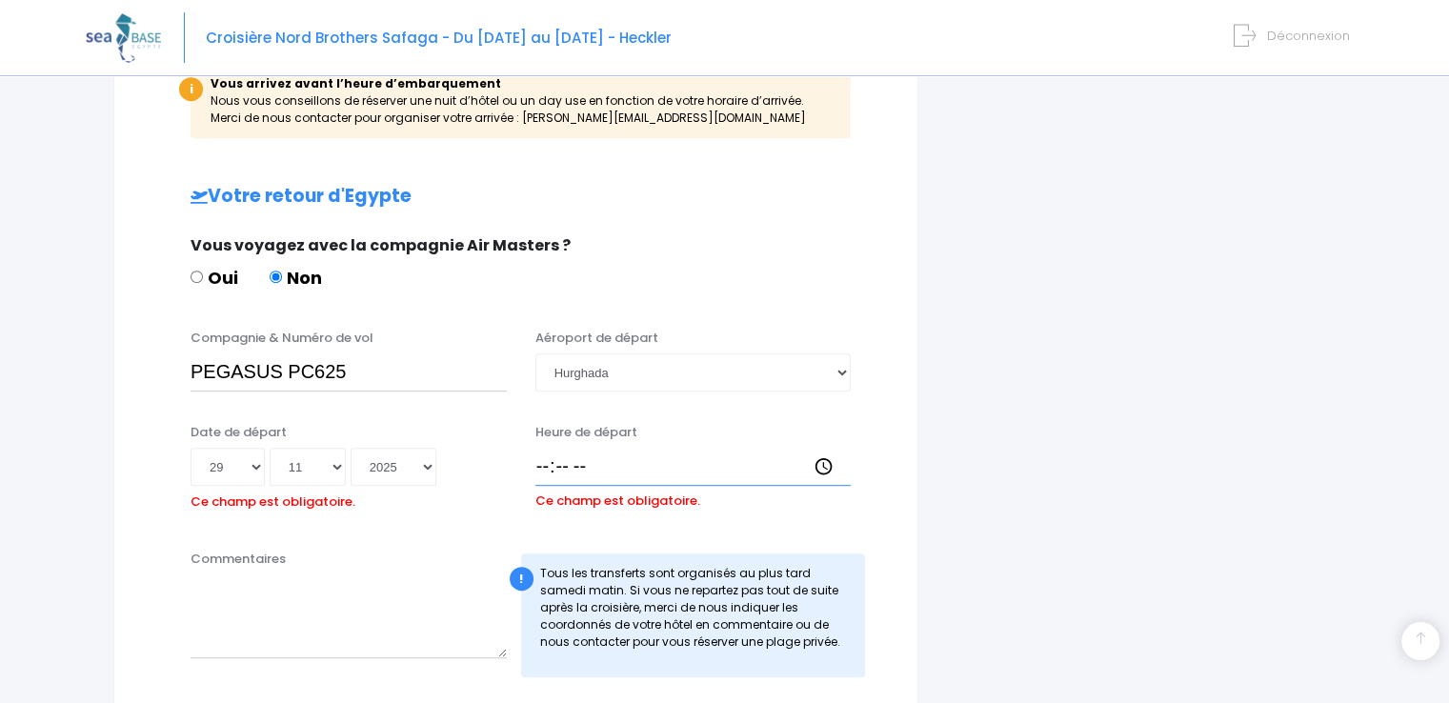
click at [543, 467] on input "Heure de départ" at bounding box center [693, 467] width 316 height 38
type input "03:30"
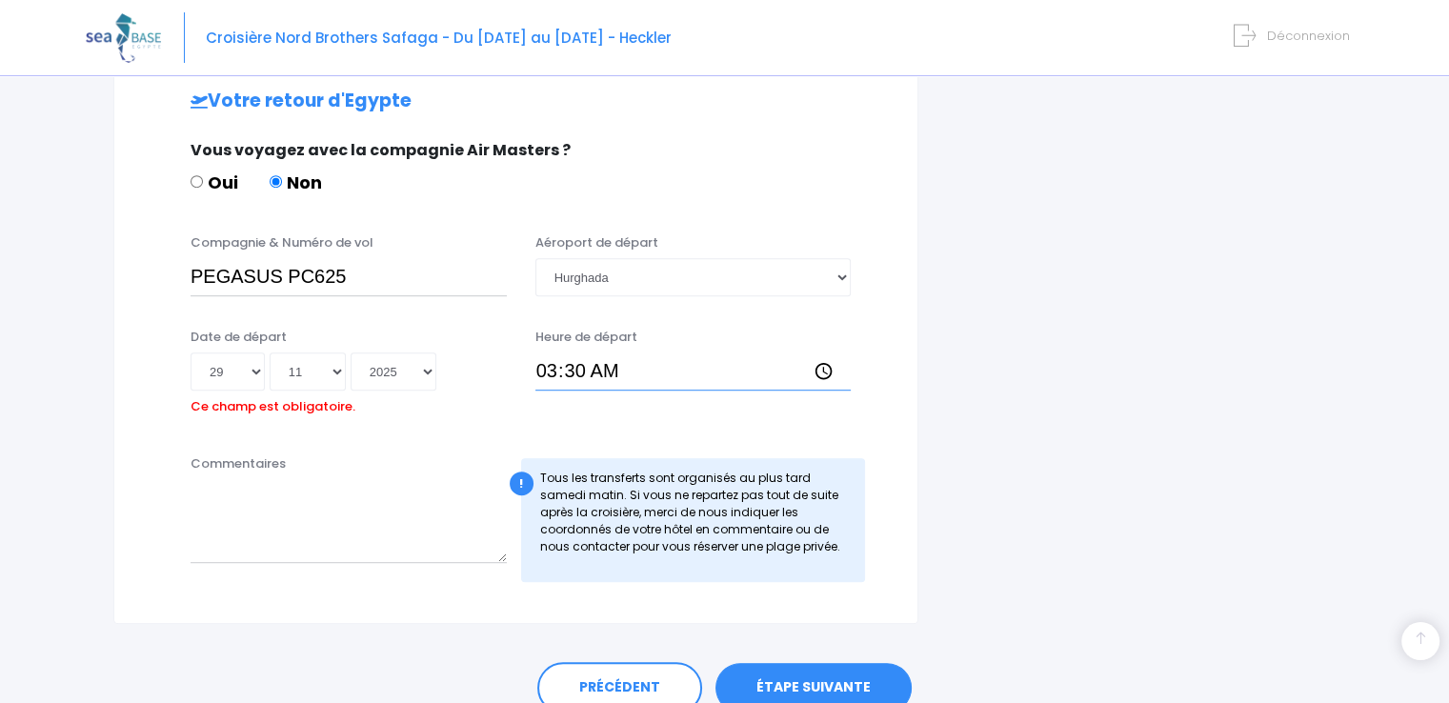
scroll to position [1133, 0]
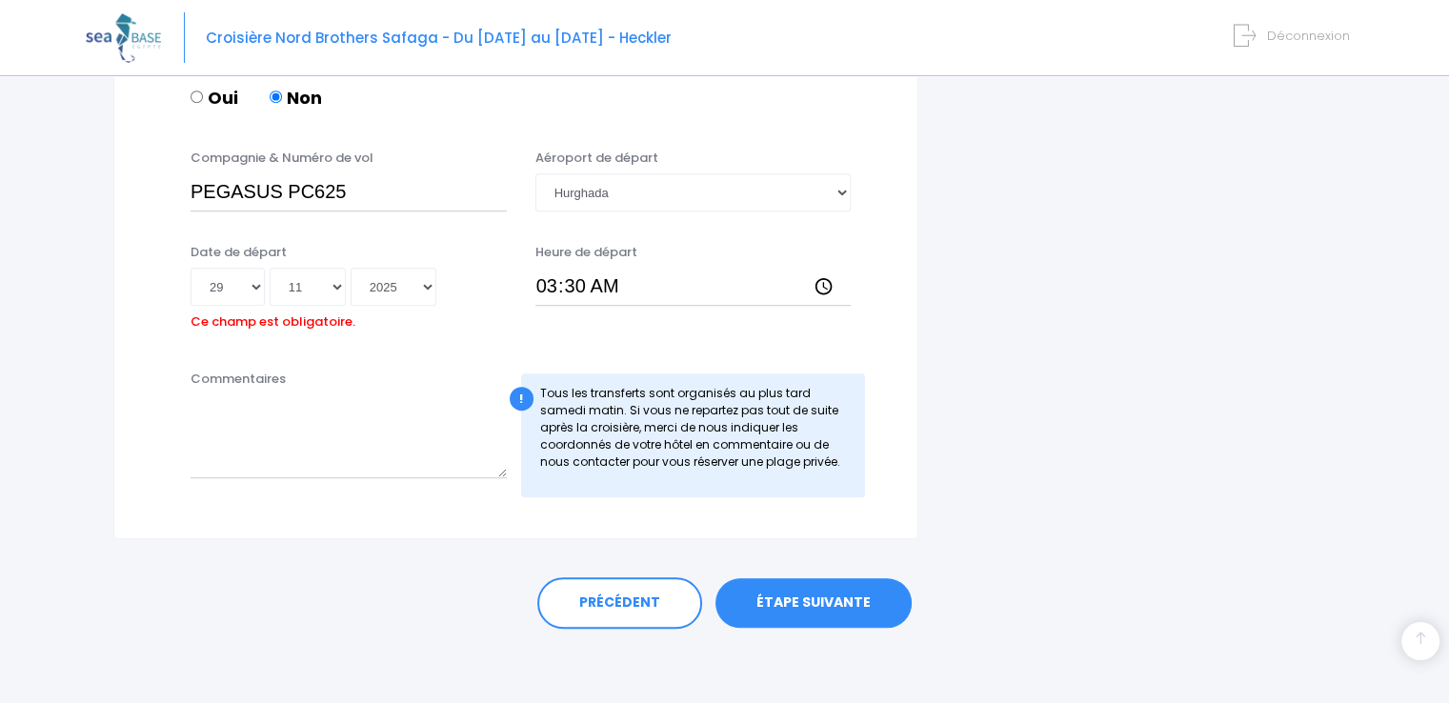
click at [775, 603] on link "ÉTAPE SUIVANTE" at bounding box center [814, 603] width 196 height 50
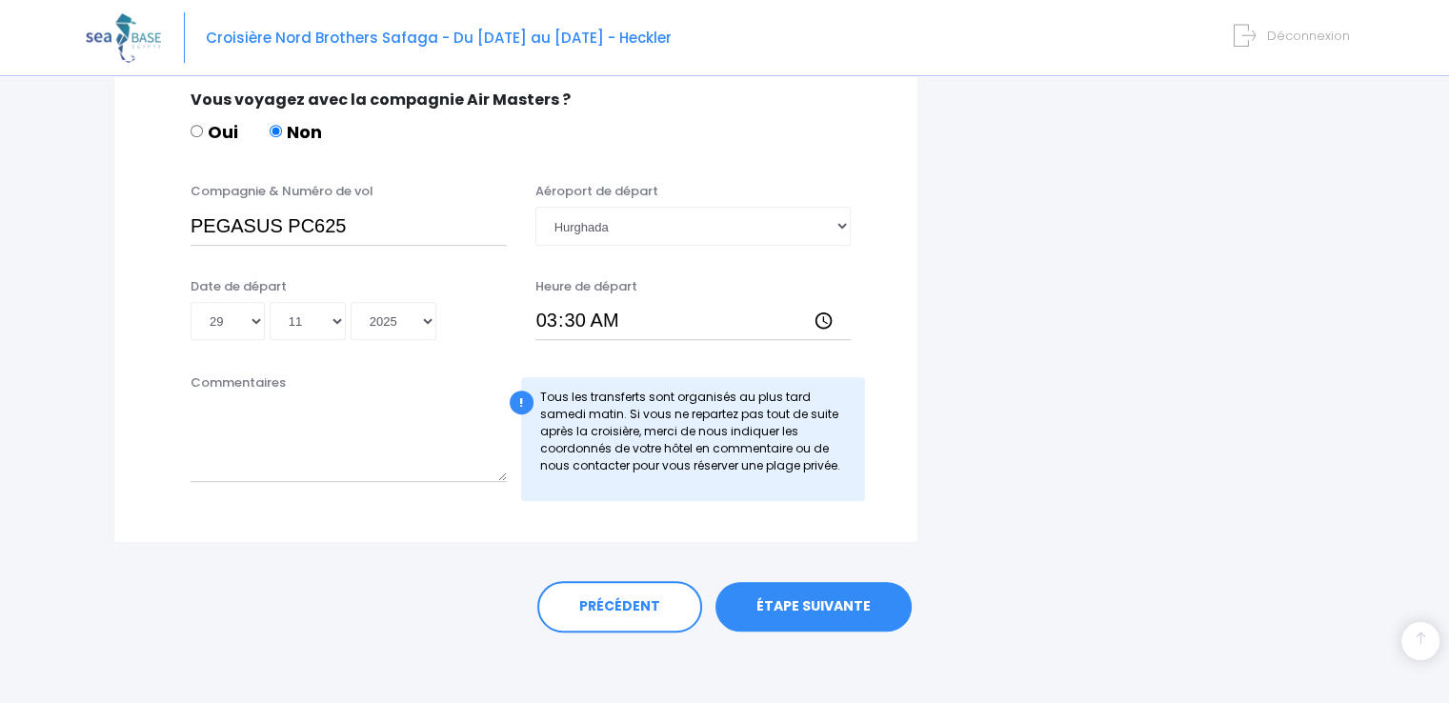
scroll to position [969, 0]
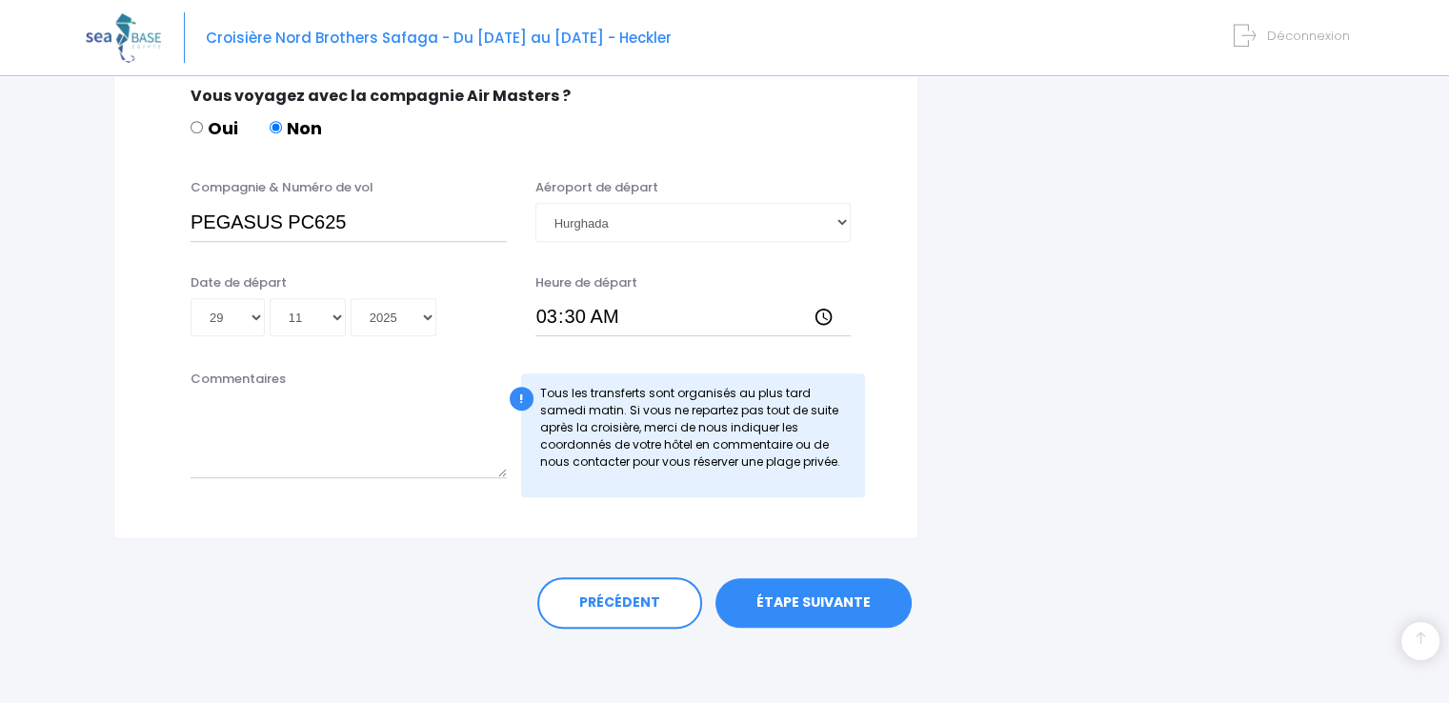
click at [854, 612] on link "ÉTAPE SUIVANTE" at bounding box center [814, 603] width 196 height 50
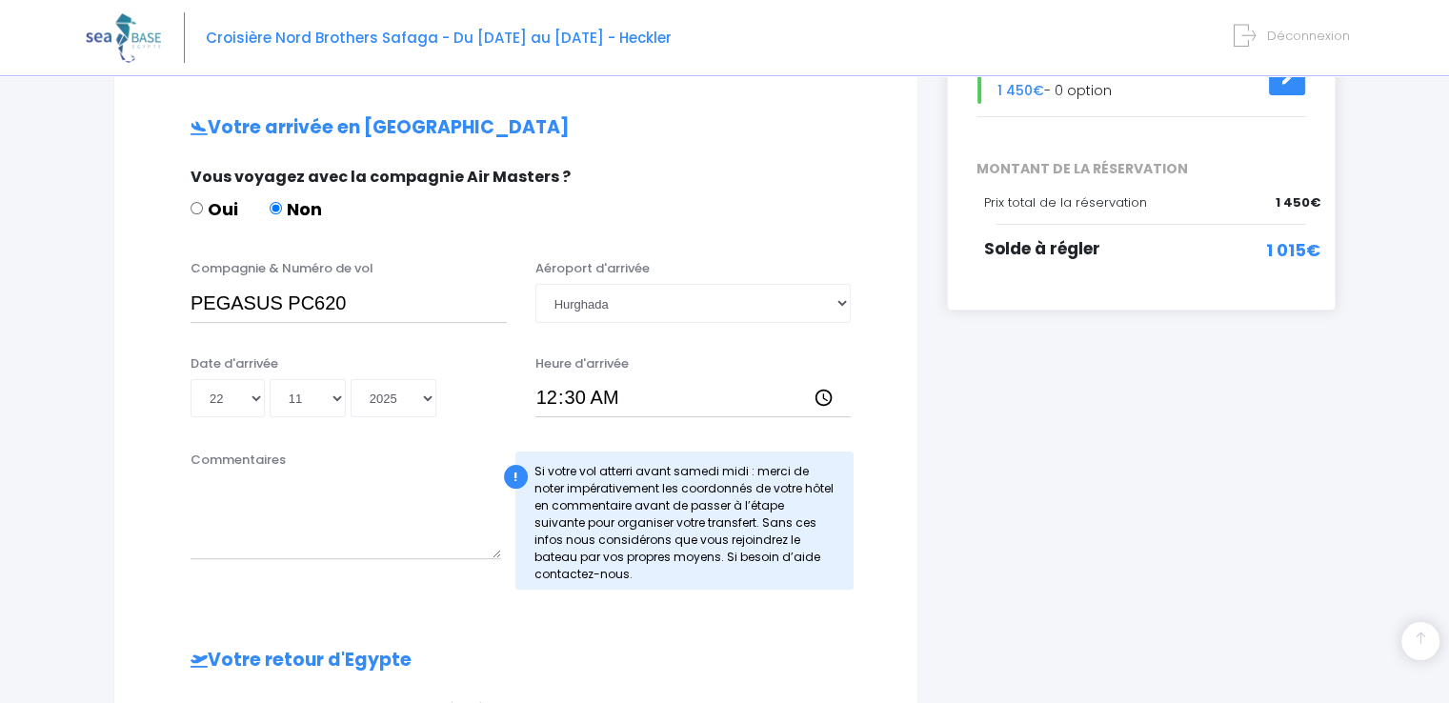
scroll to position [397, 0]
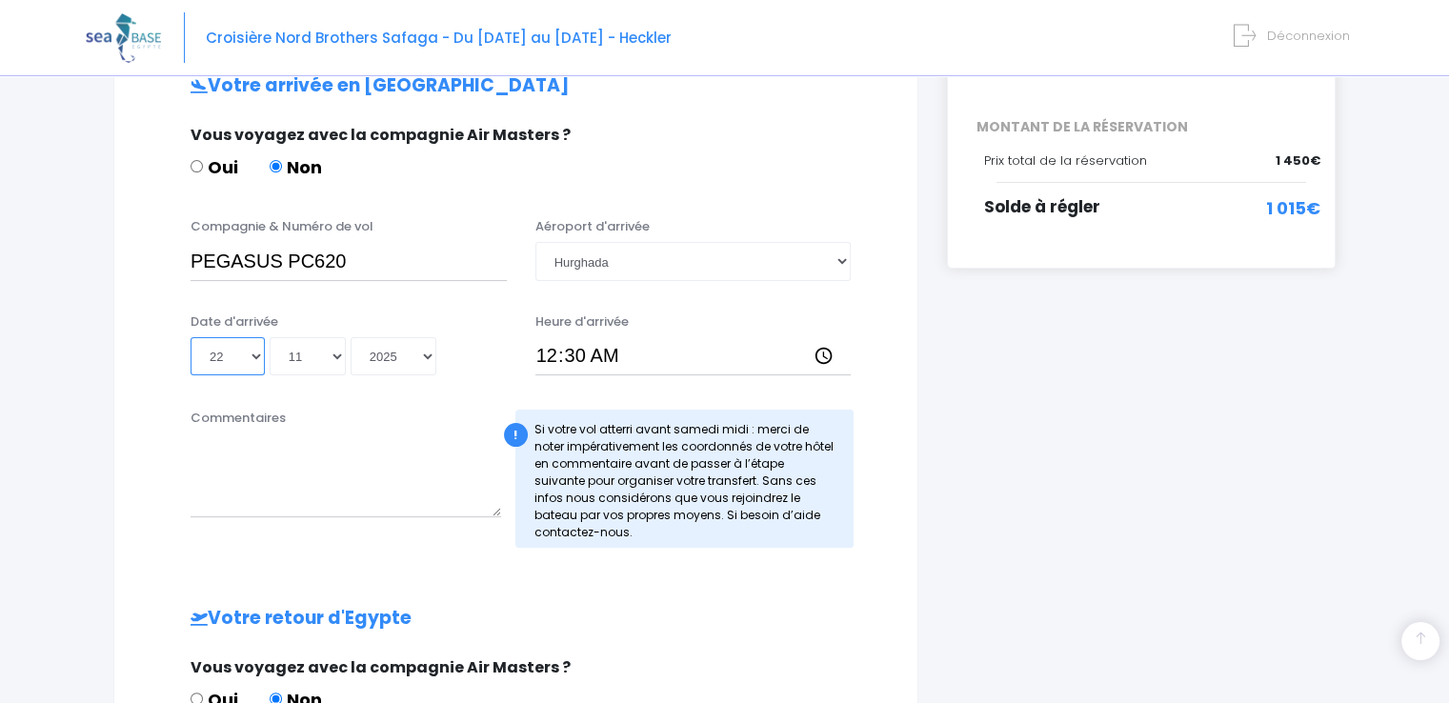
click at [259, 360] on select "Jour 01 02 03 04 05 06 07 08 09 10 11 12 13 14 15 16 17 18 19 20 21 22 23 24 25…" at bounding box center [228, 356] width 74 height 38
select select "23"
click at [191, 337] on select "Jour 01 02 03 04 05 06 07 08 09 10 11 12 13 14 15 16 17 18 19 20 21 22 23 24 25…" at bounding box center [228, 356] width 74 height 38
type input "[DATE]"
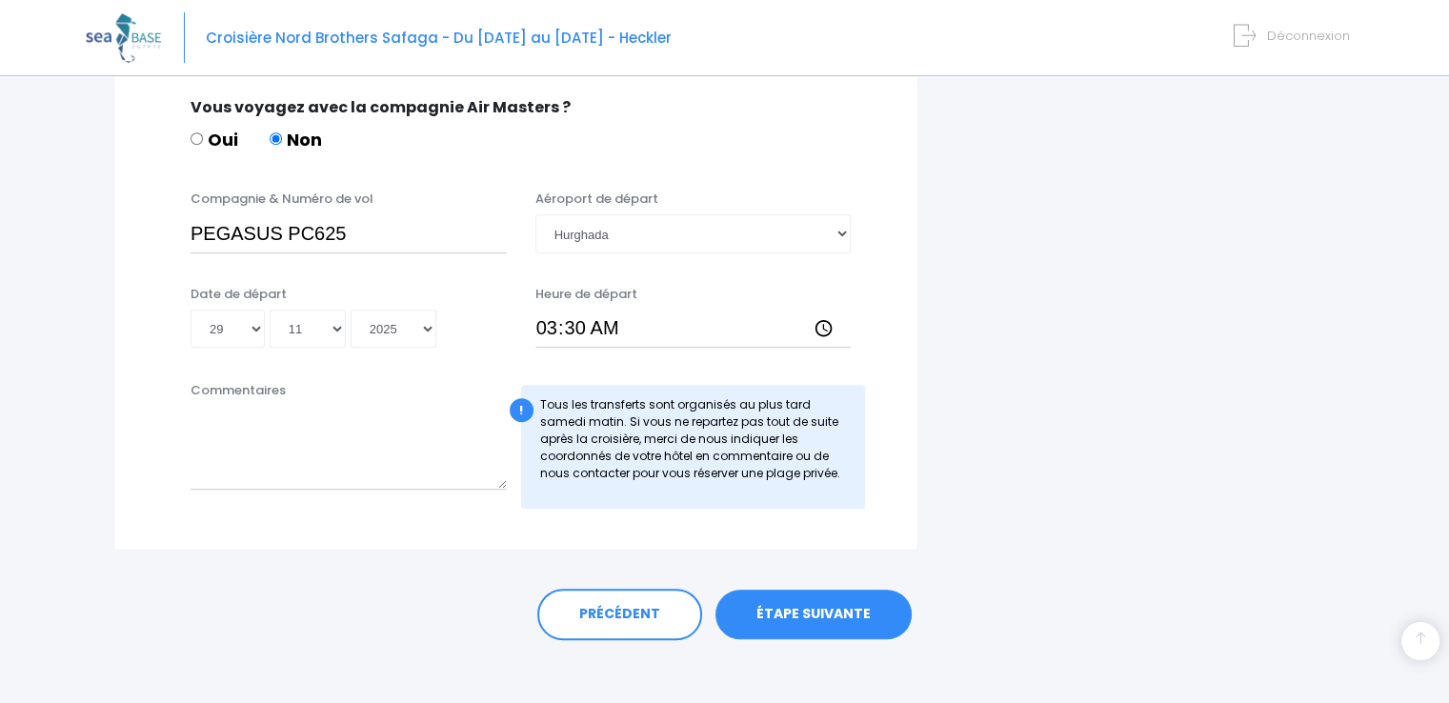
scroll to position [969, 0]
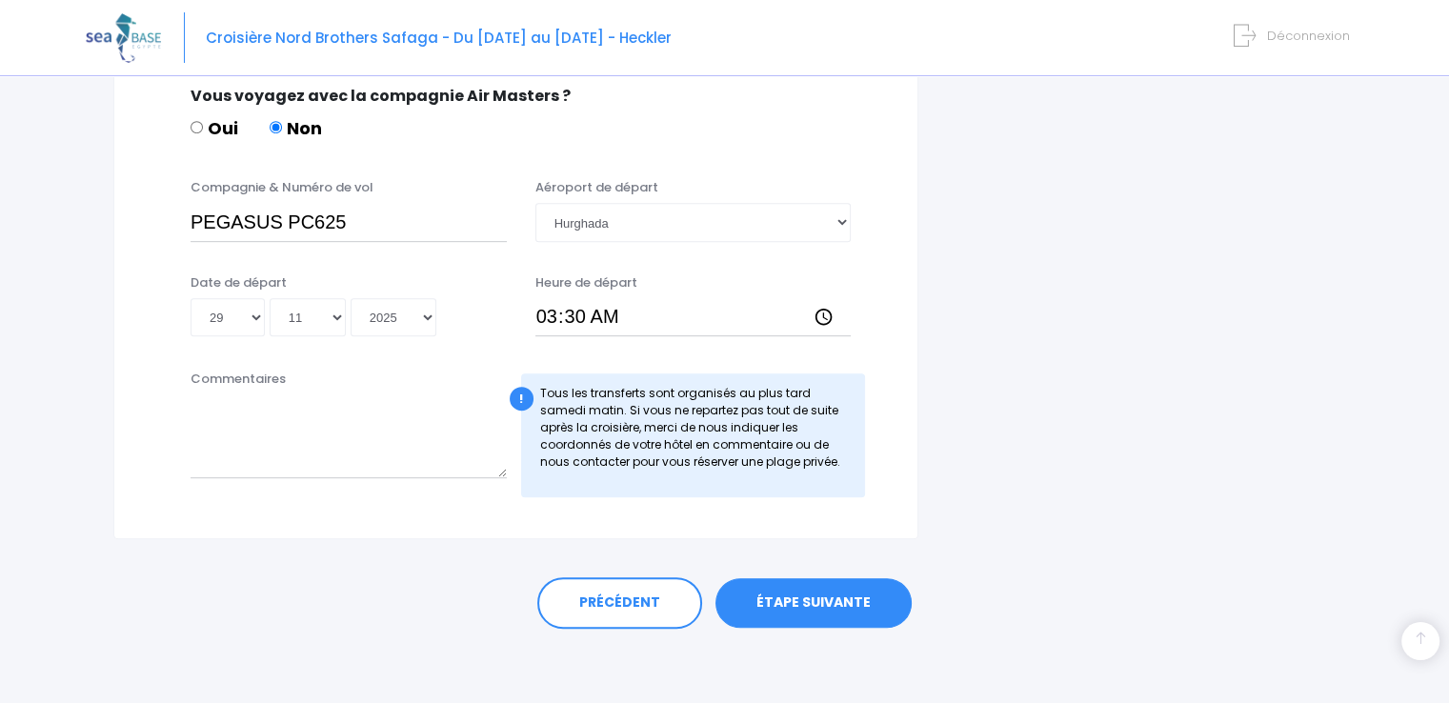
click at [762, 604] on link "ÉTAPE SUIVANTE" at bounding box center [814, 603] width 196 height 50
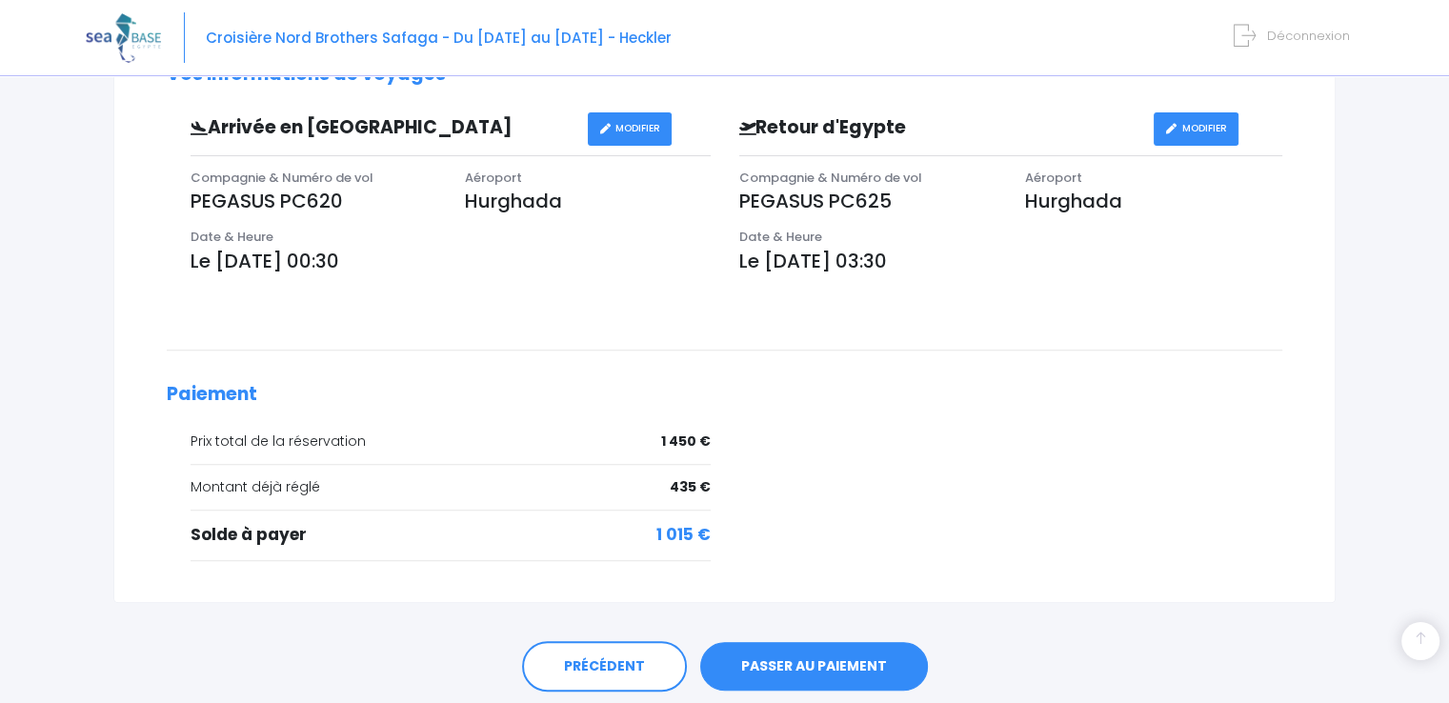
scroll to position [634, 0]
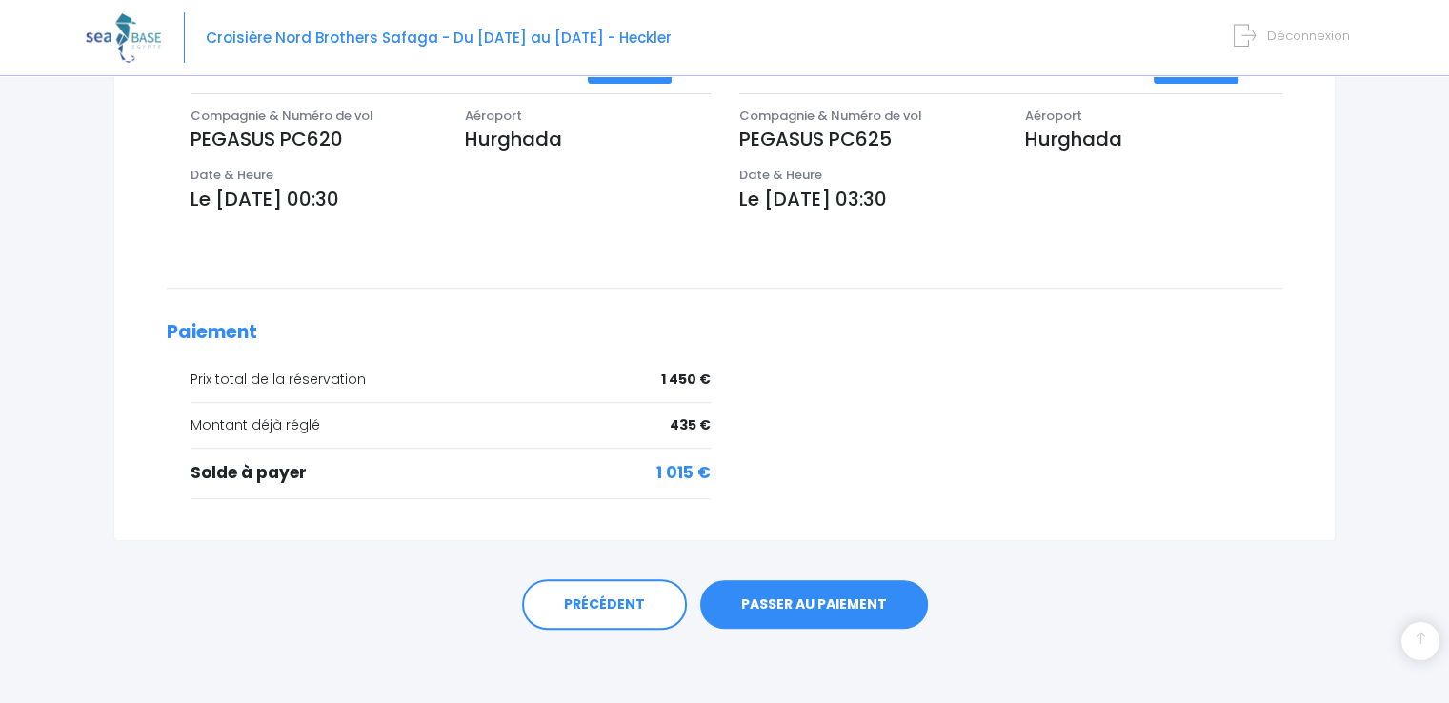
click at [787, 607] on link "PASSER AU PAIEMENT" at bounding box center [814, 605] width 228 height 50
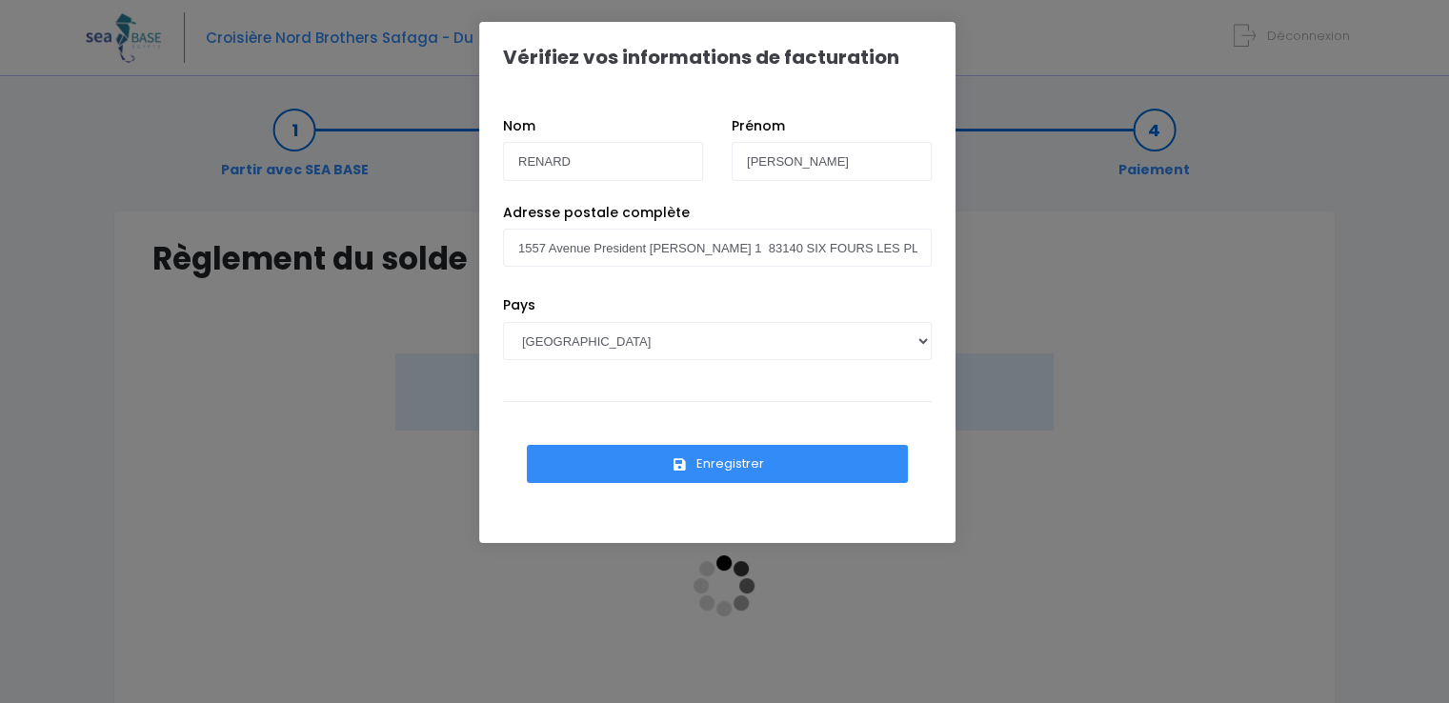
click at [747, 462] on button "Enregistrer" at bounding box center [717, 464] width 381 height 38
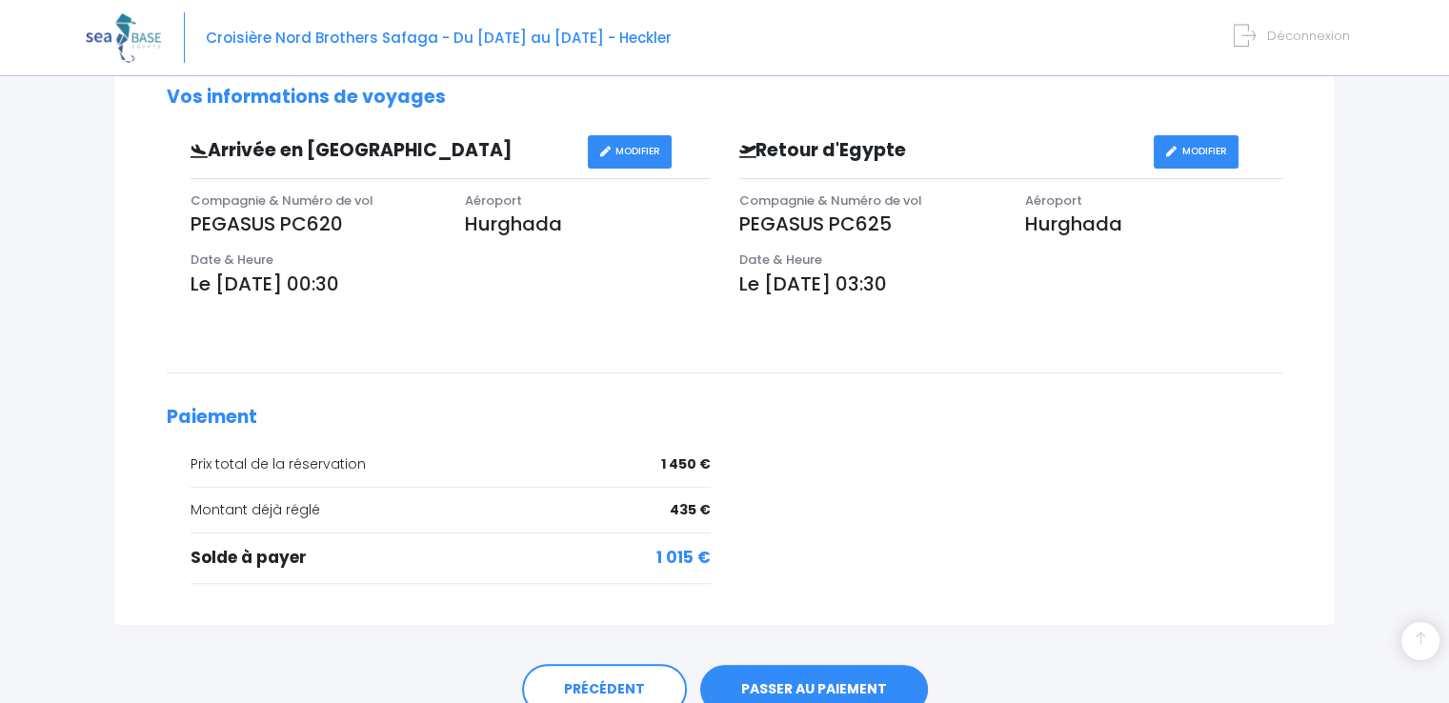
scroll to position [634, 0]
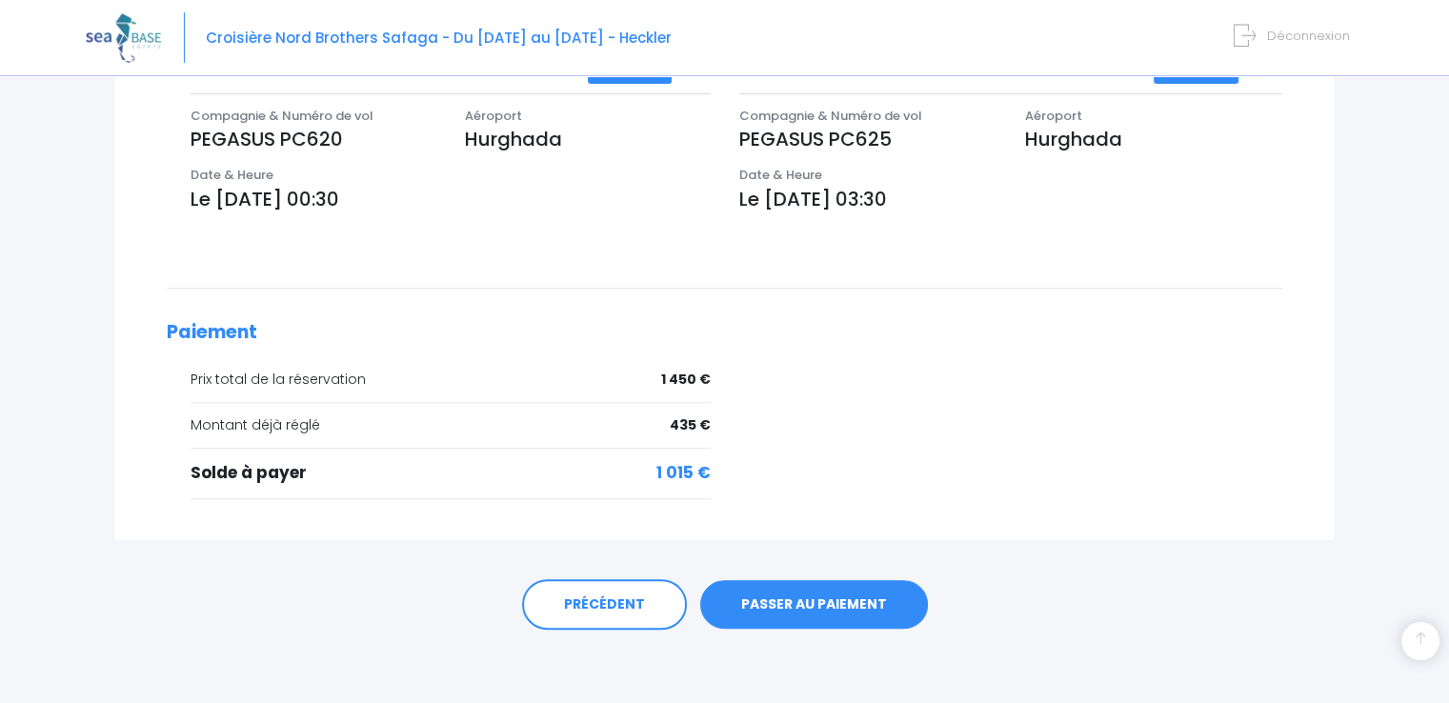
click at [803, 611] on link "PASSER AU PAIEMENT" at bounding box center [814, 605] width 228 height 50
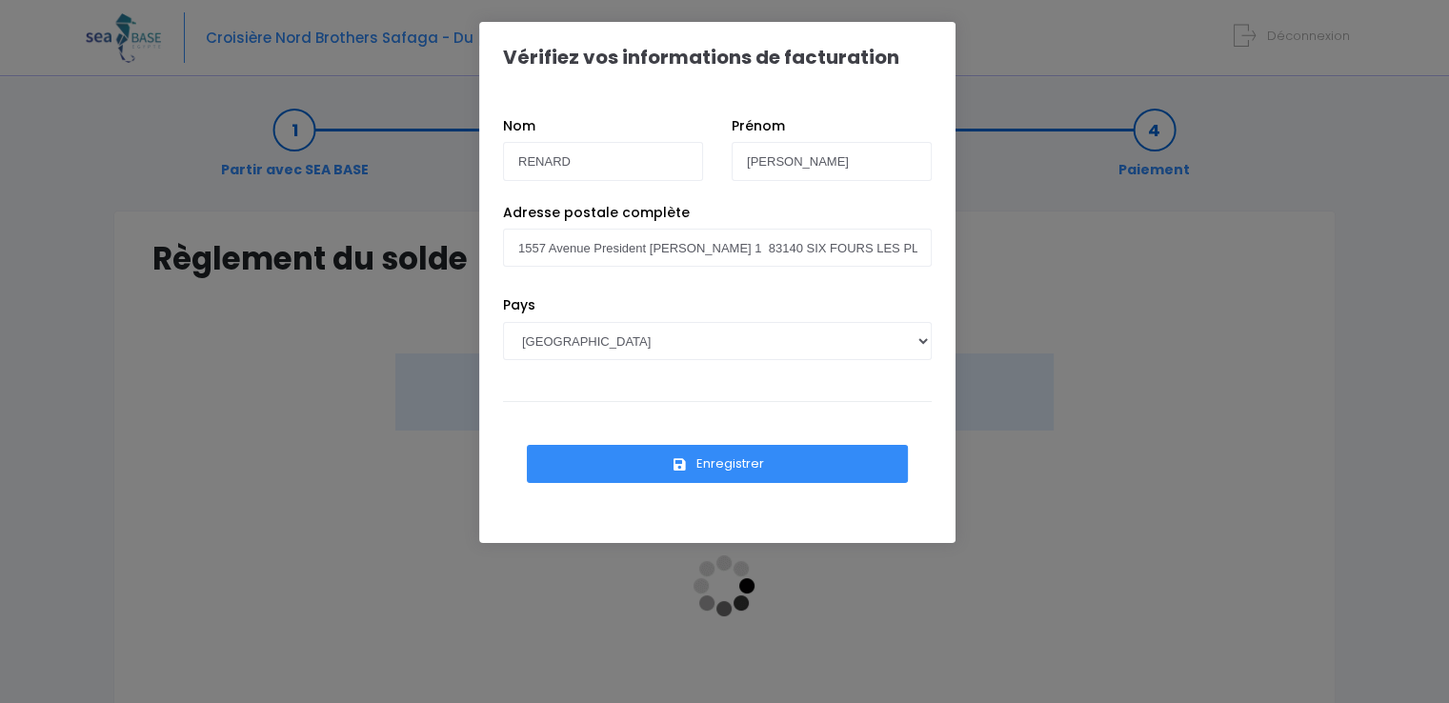
click at [793, 458] on button "Enregistrer" at bounding box center [717, 464] width 381 height 38
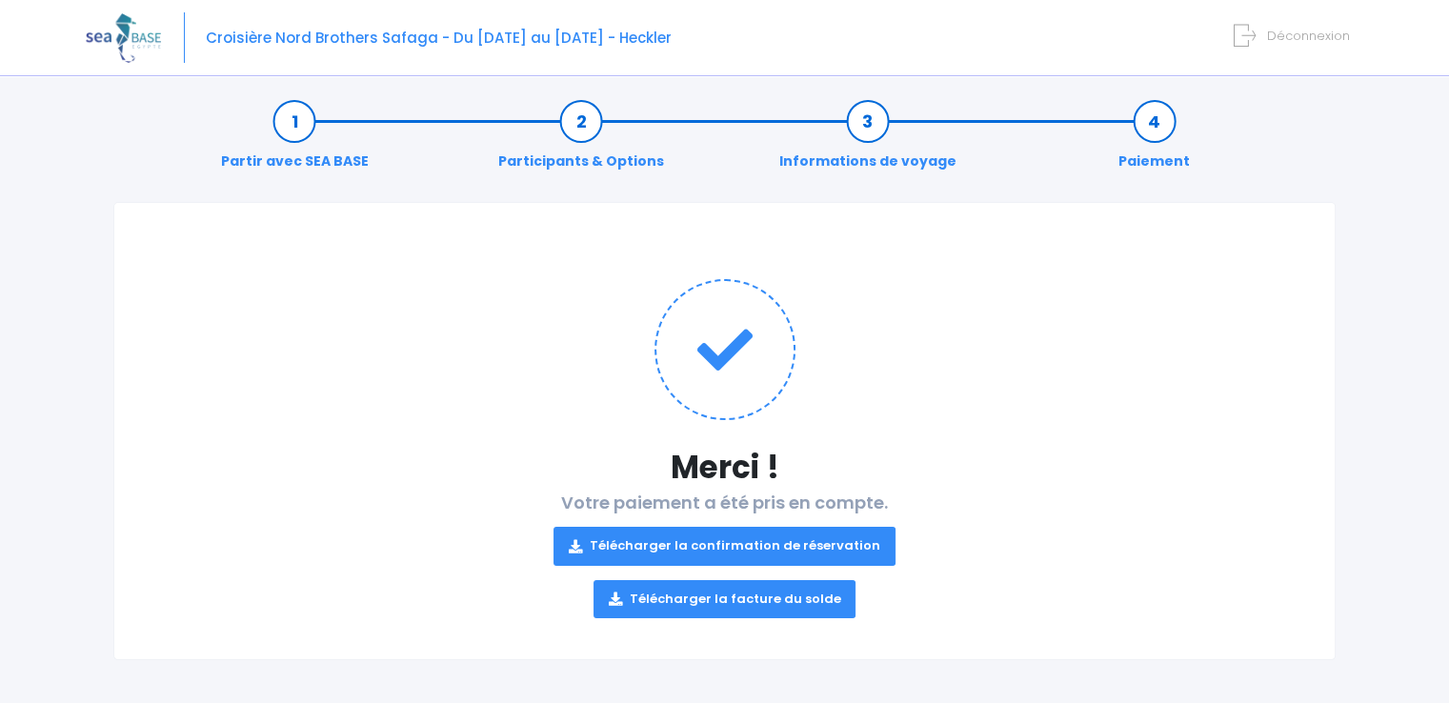
scroll to position [11, 0]
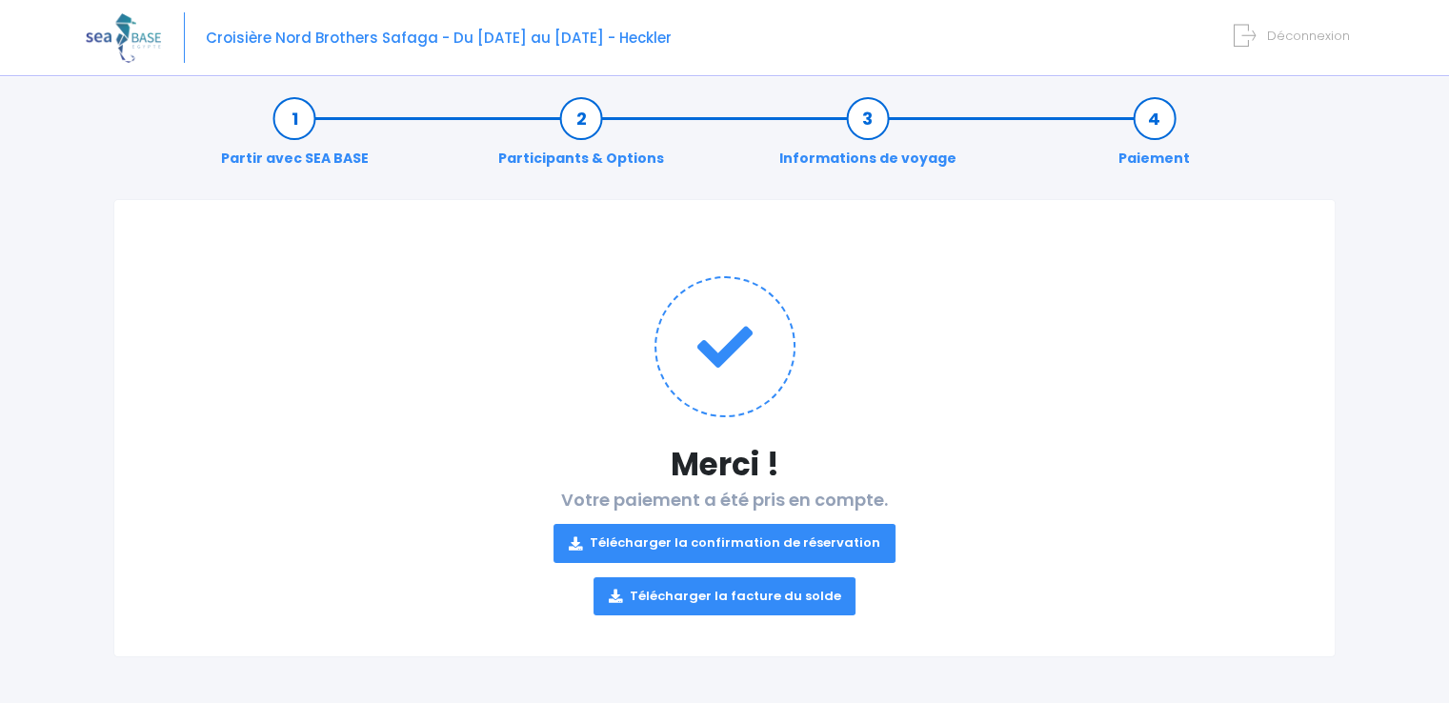
click at [831, 539] on link "Télécharger la confirmation de réservation" at bounding box center [725, 543] width 342 height 38
click at [808, 598] on link "Télécharger la facture du solde" at bounding box center [725, 596] width 263 height 38
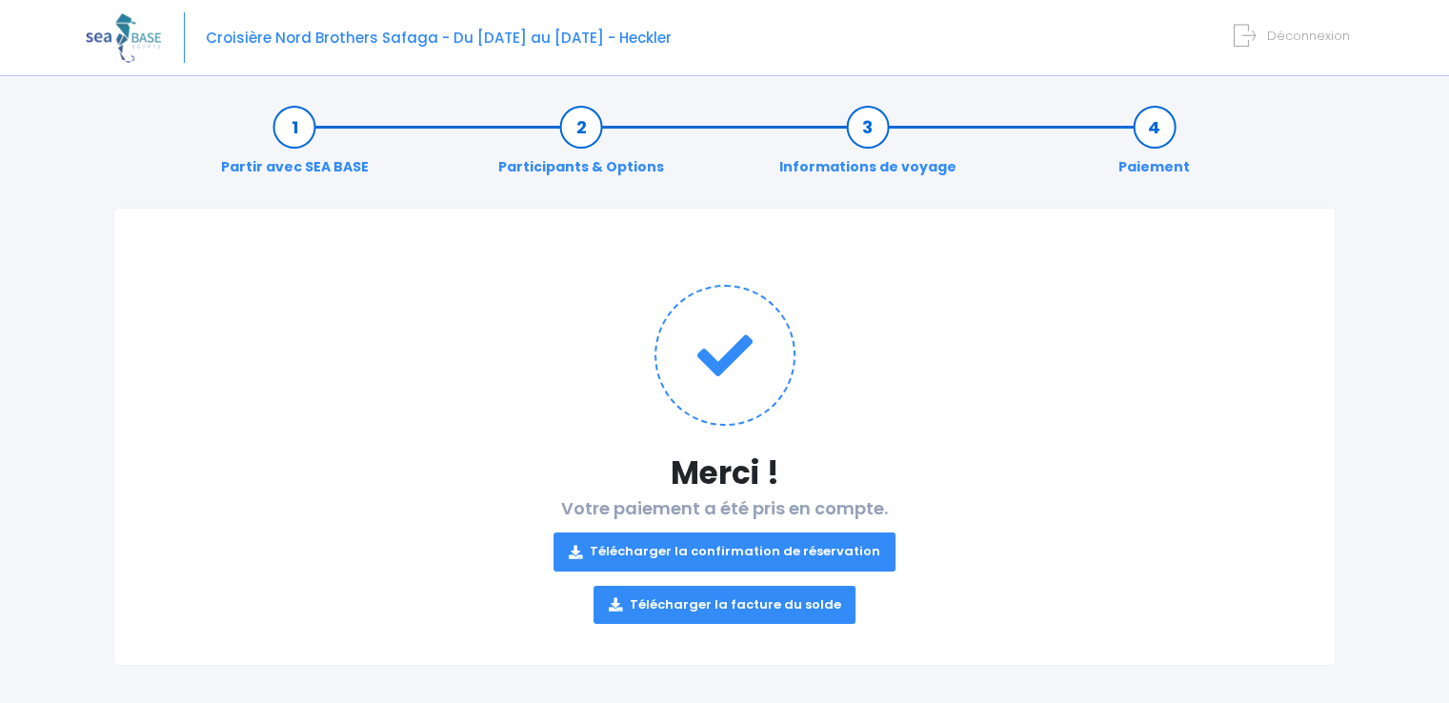
scroll to position [0, 0]
